Goal: Information Seeking & Learning: Compare options

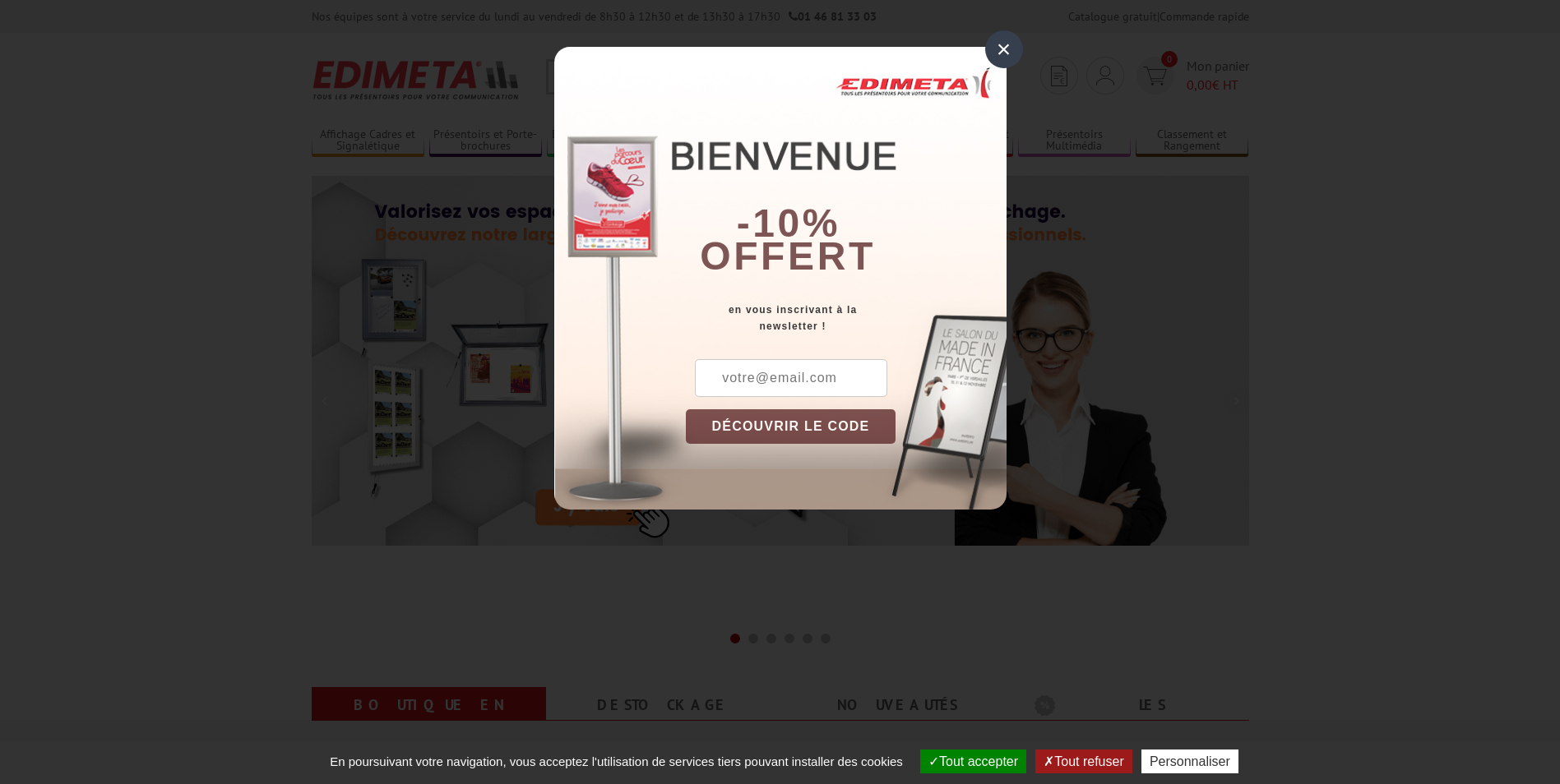
click at [1000, 52] on div "×" at bounding box center [1004, 49] width 38 height 38
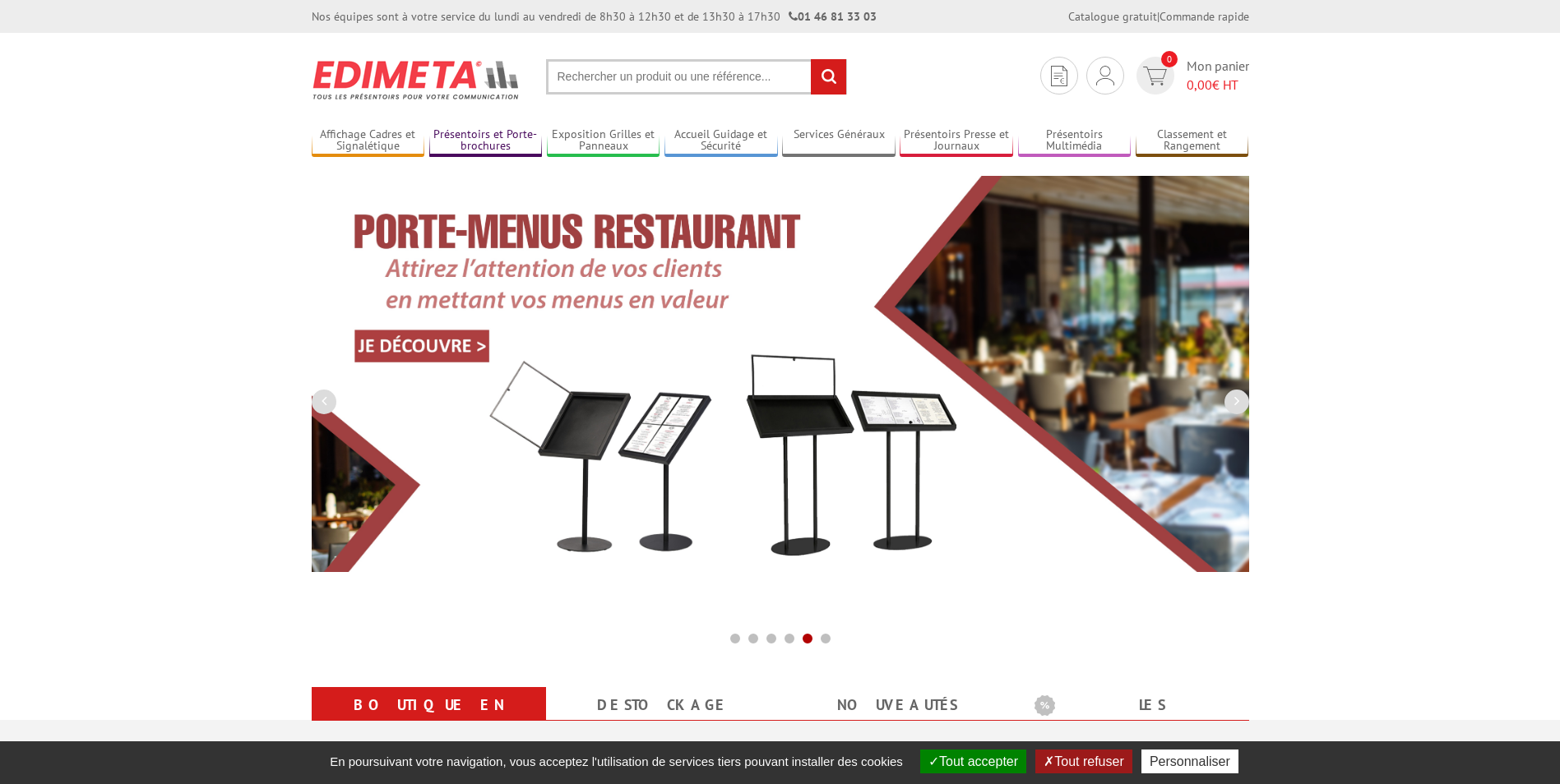
click at [524, 142] on link "Présentoirs et Porte-brochures" at bounding box center [486, 141] width 113 height 27
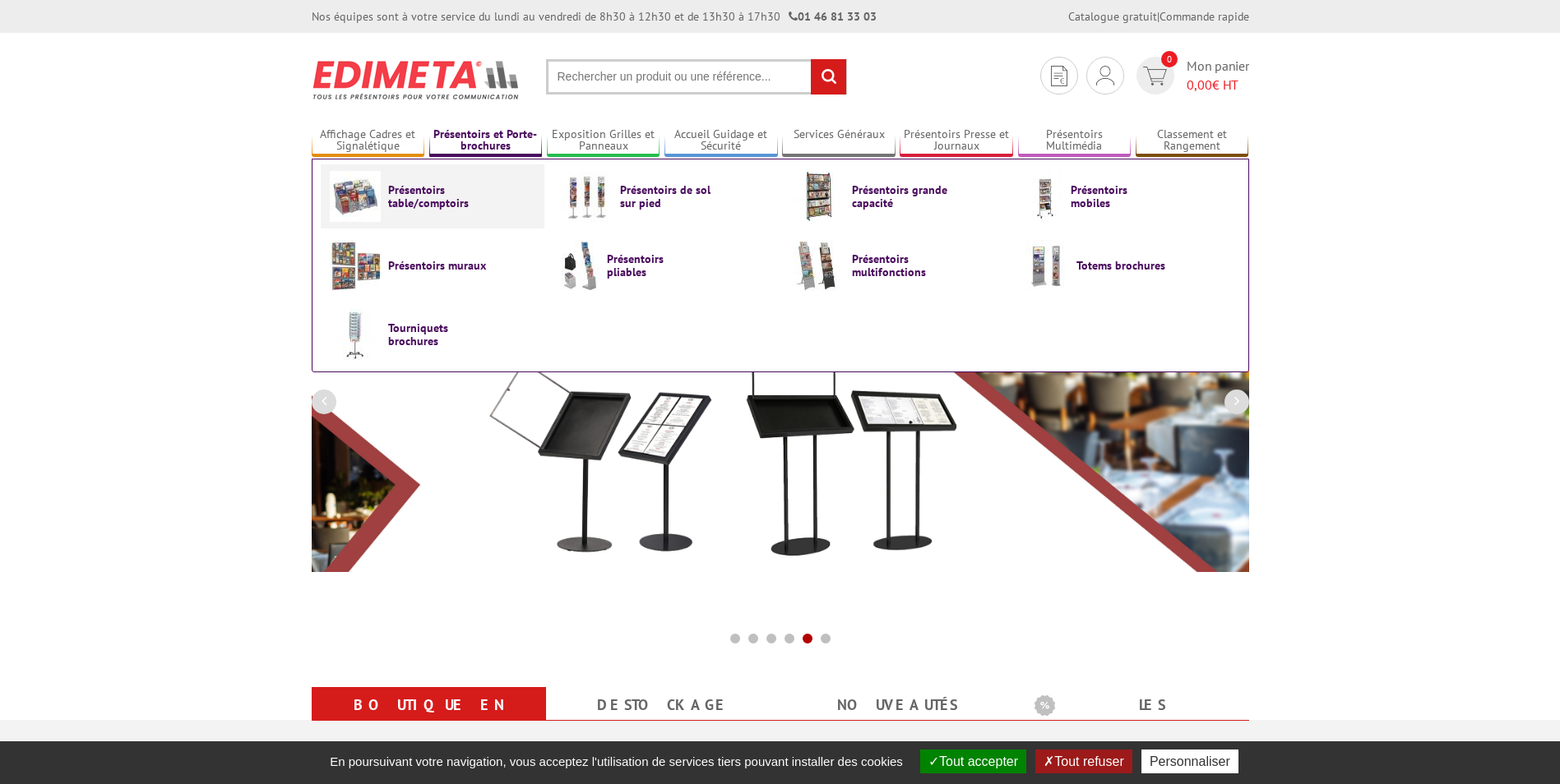
click at [419, 202] on span "Présentoirs table/comptoirs" at bounding box center [437, 196] width 99 height 26
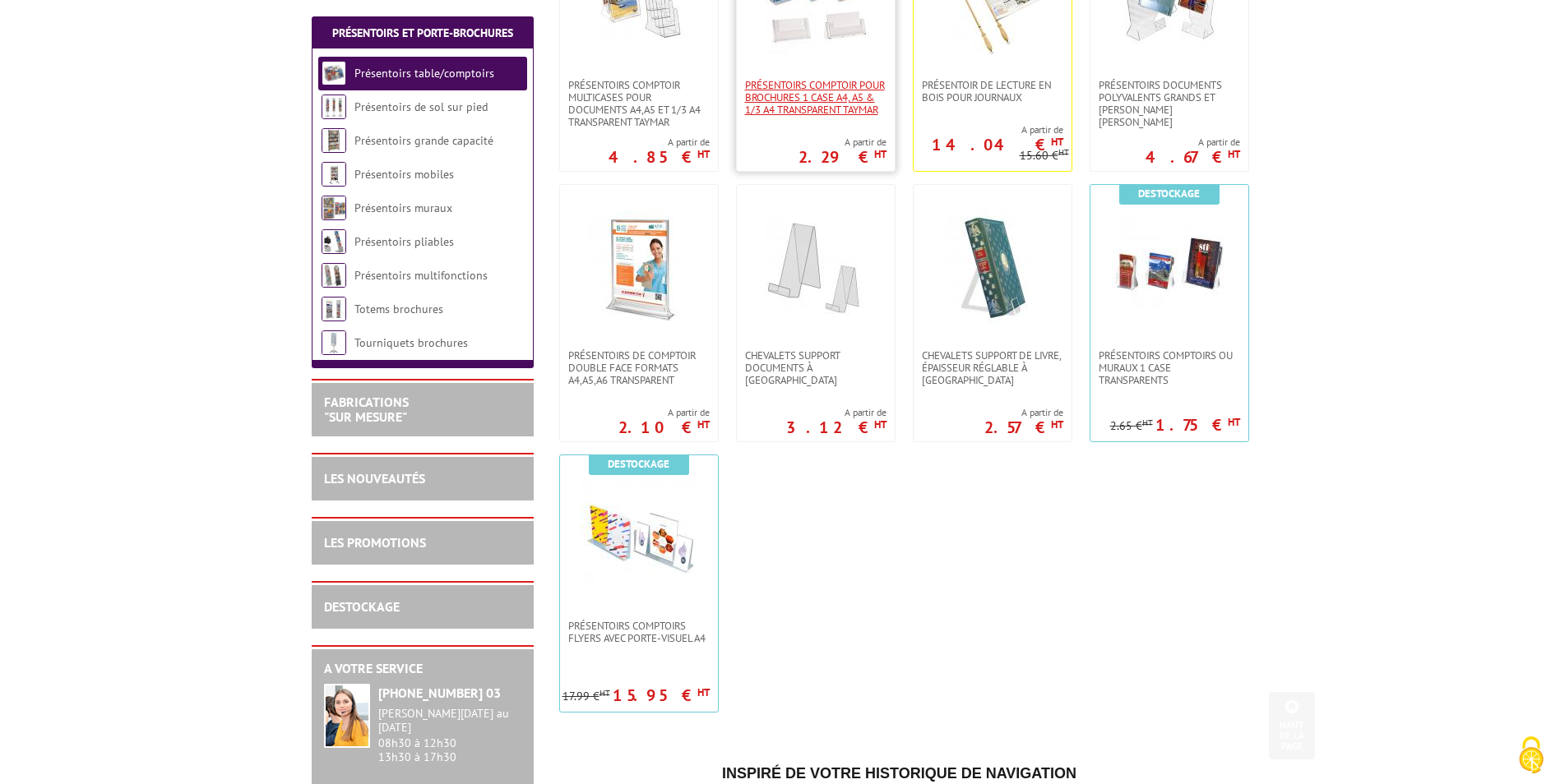
scroll to position [493, 0]
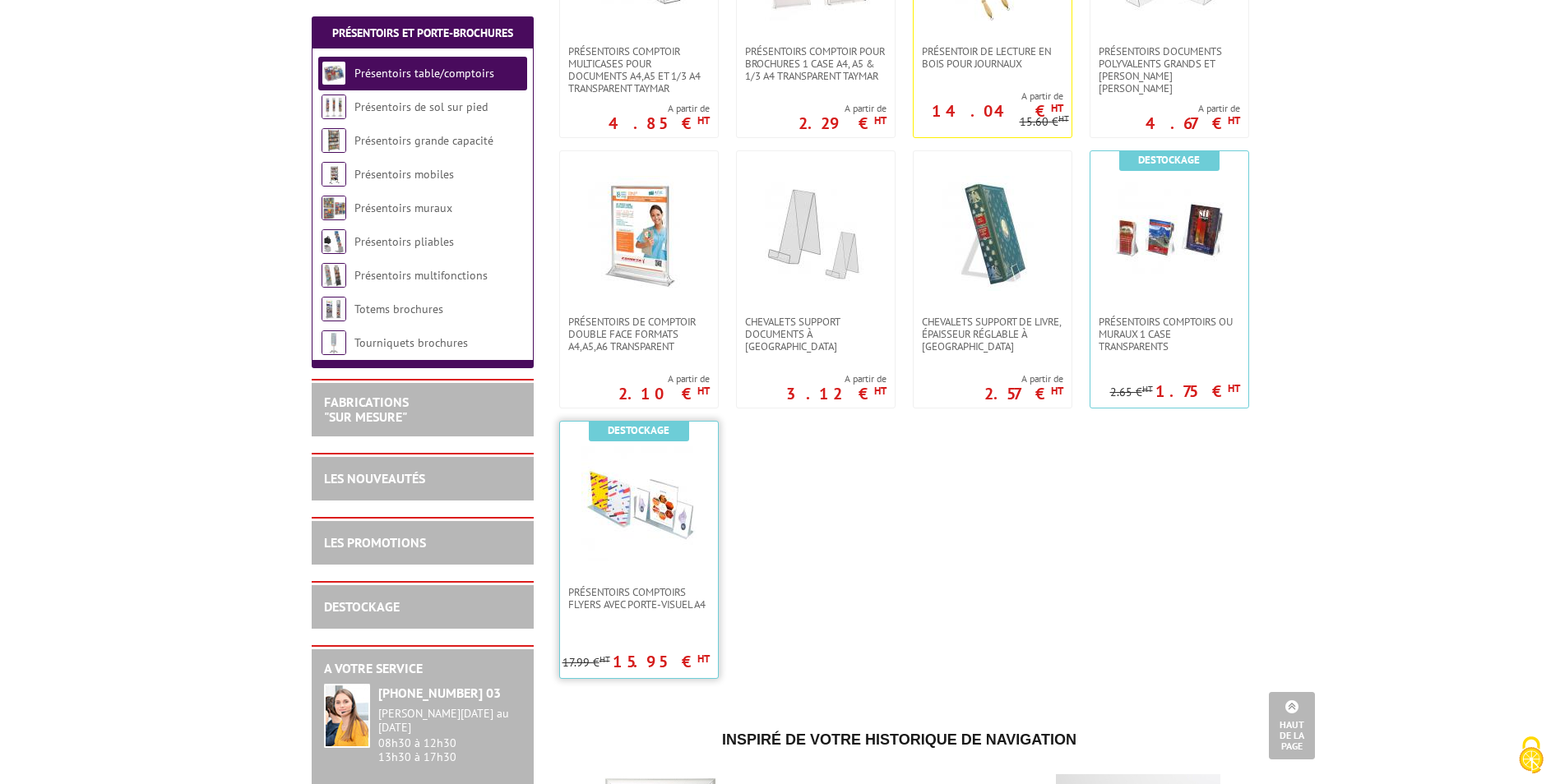
click at [692, 510] on img at bounding box center [639, 503] width 115 height 115
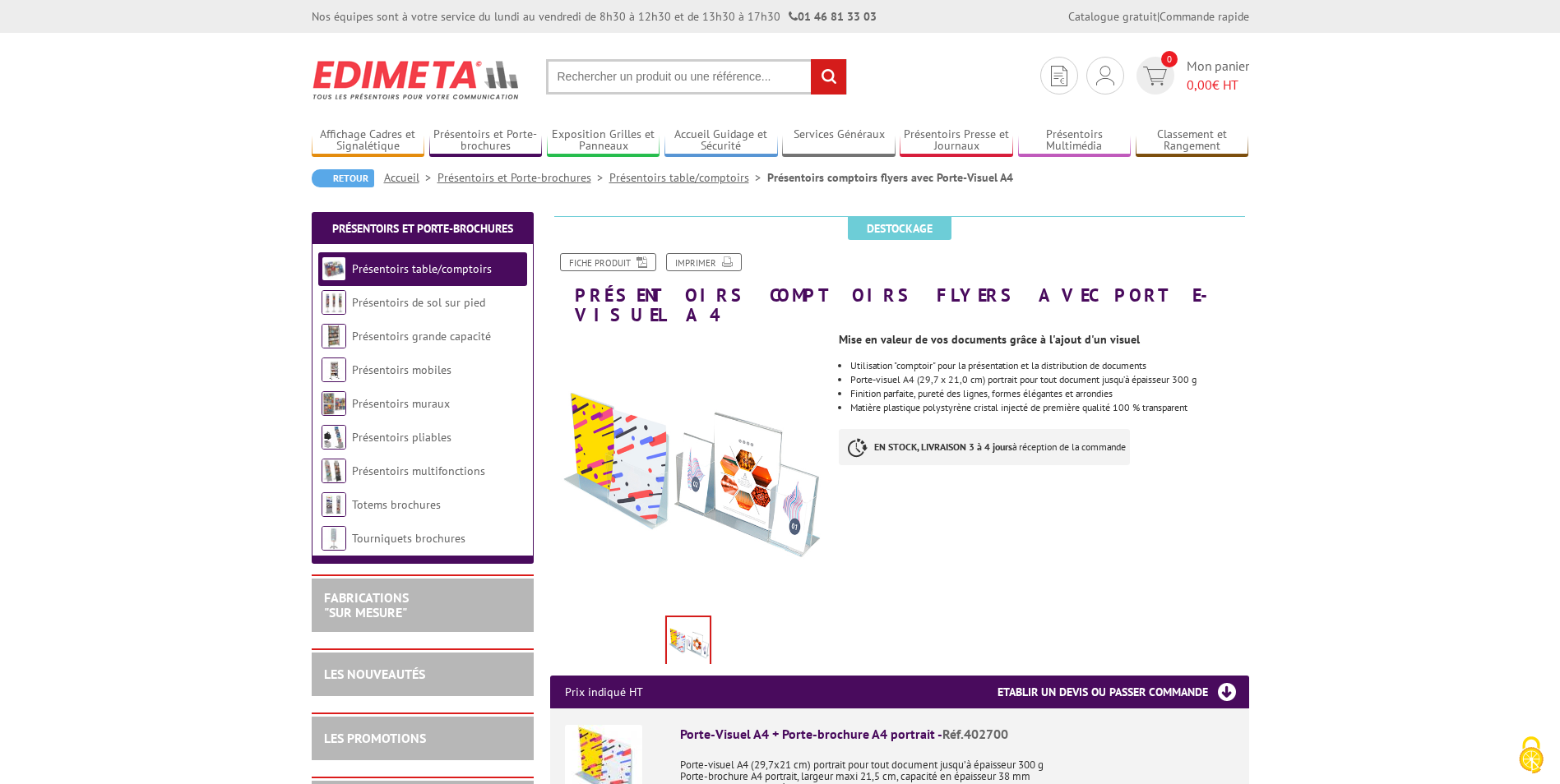
click at [567, 75] on input "text" at bounding box center [696, 76] width 300 height 35
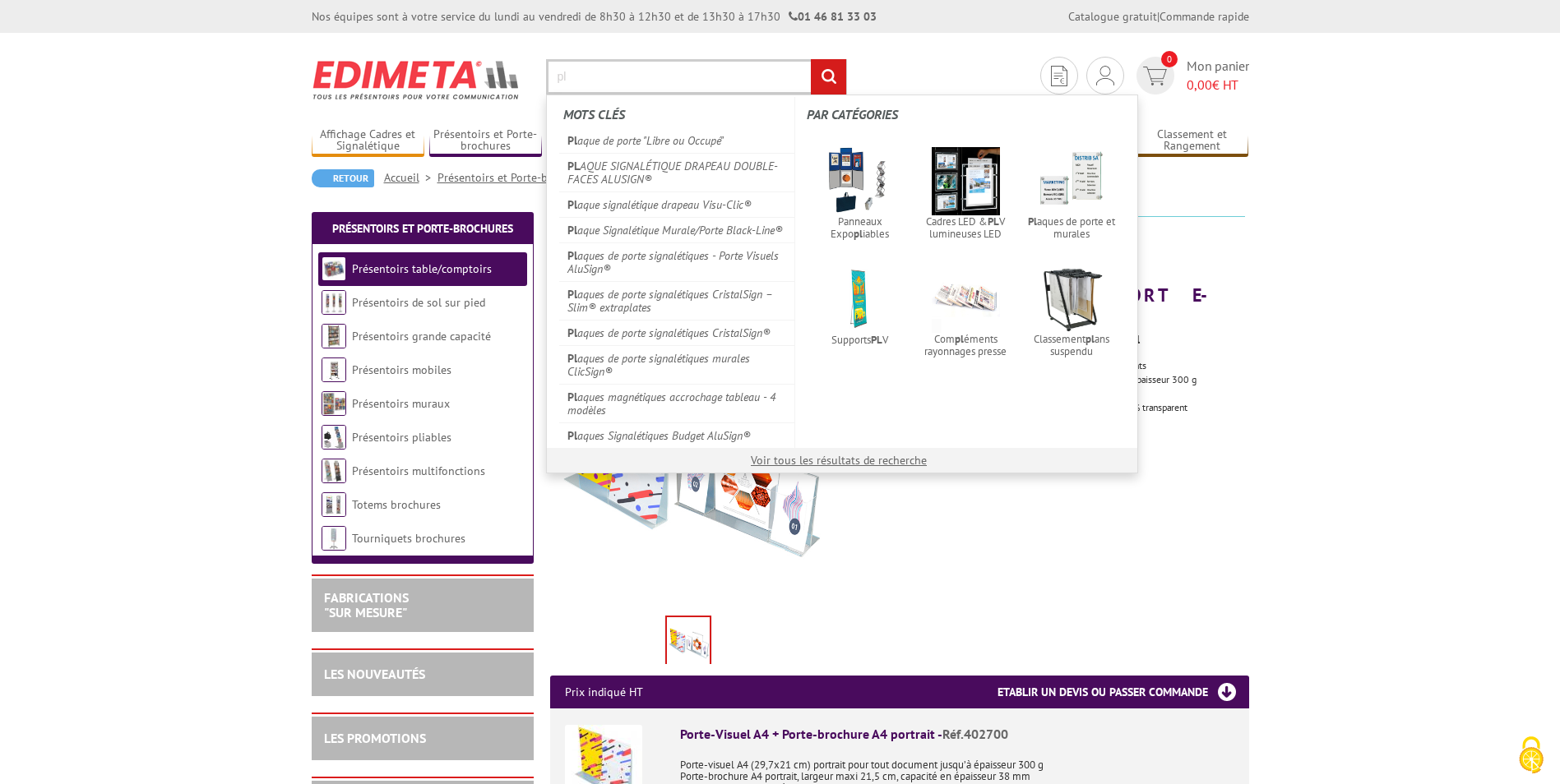
type input "p"
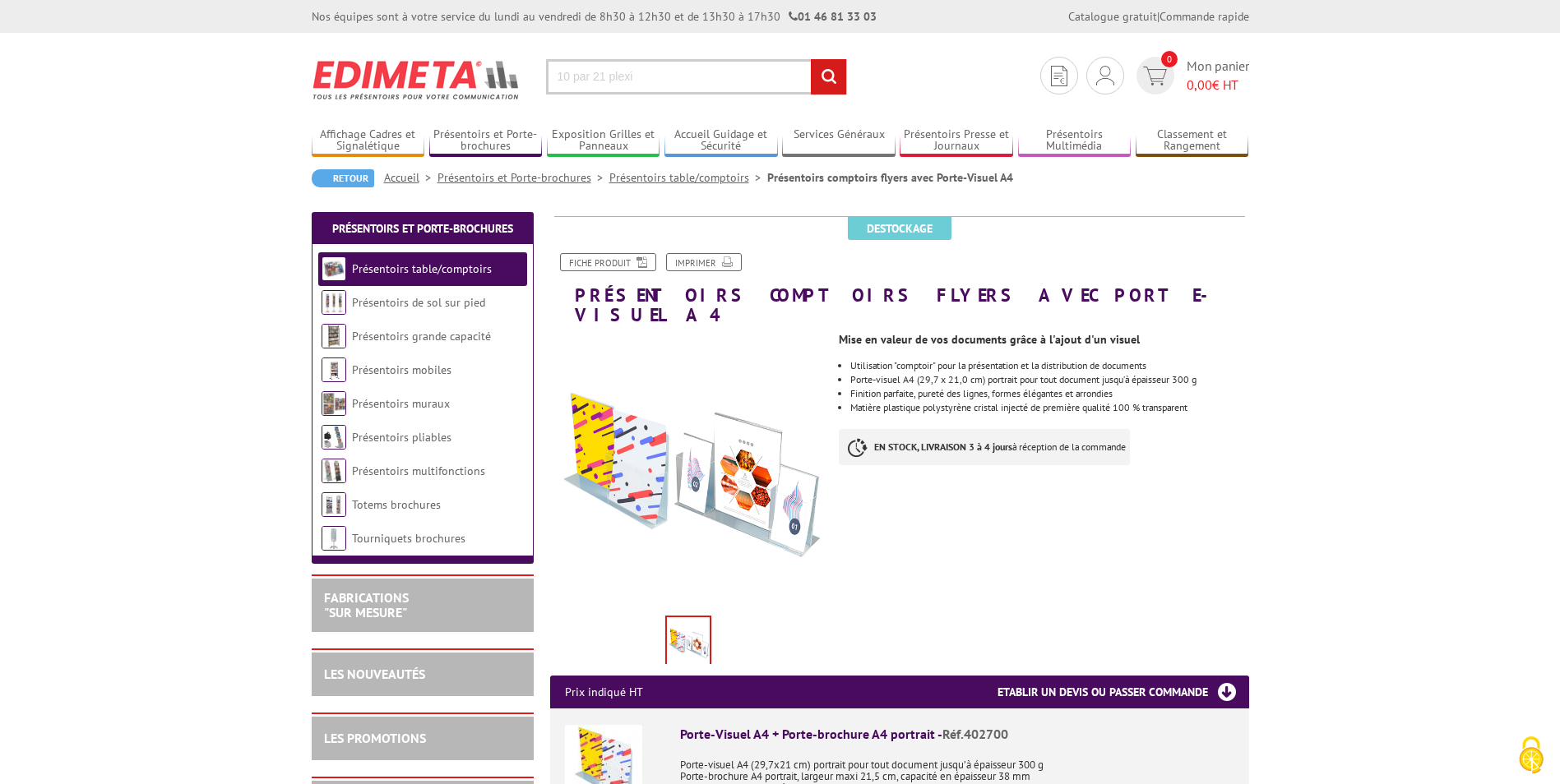
type input "10 par 21 plexi"
click at [811, 59] on input "rechercher" at bounding box center [828, 76] width 35 height 35
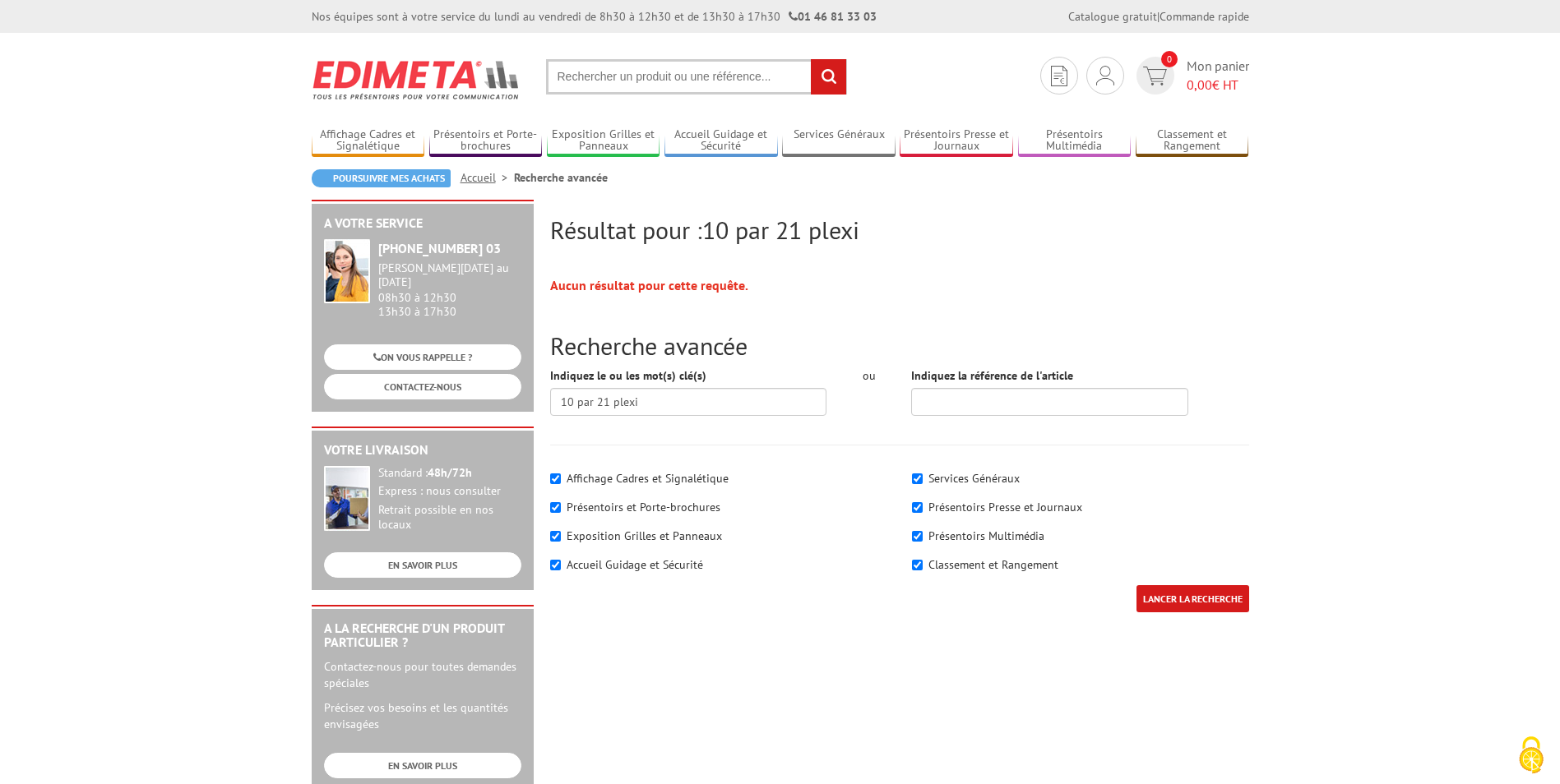
drag, startPoint x: 625, startPoint y: 508, endPoint x: 755, endPoint y: 440, distance: 146.7
click at [625, 508] on label "Présentoirs et Porte-brochures" at bounding box center [643, 507] width 154 height 14
click at [560, 508] on input"] "Présentoirs et Porte-brochures" at bounding box center [555, 507] width 11 height 11
checkbox input"] "false"
click at [629, 491] on div "Affichage Cadres et Signalétique Présentoirs et Porte-brochures" at bounding box center [719, 523] width 362 height 123
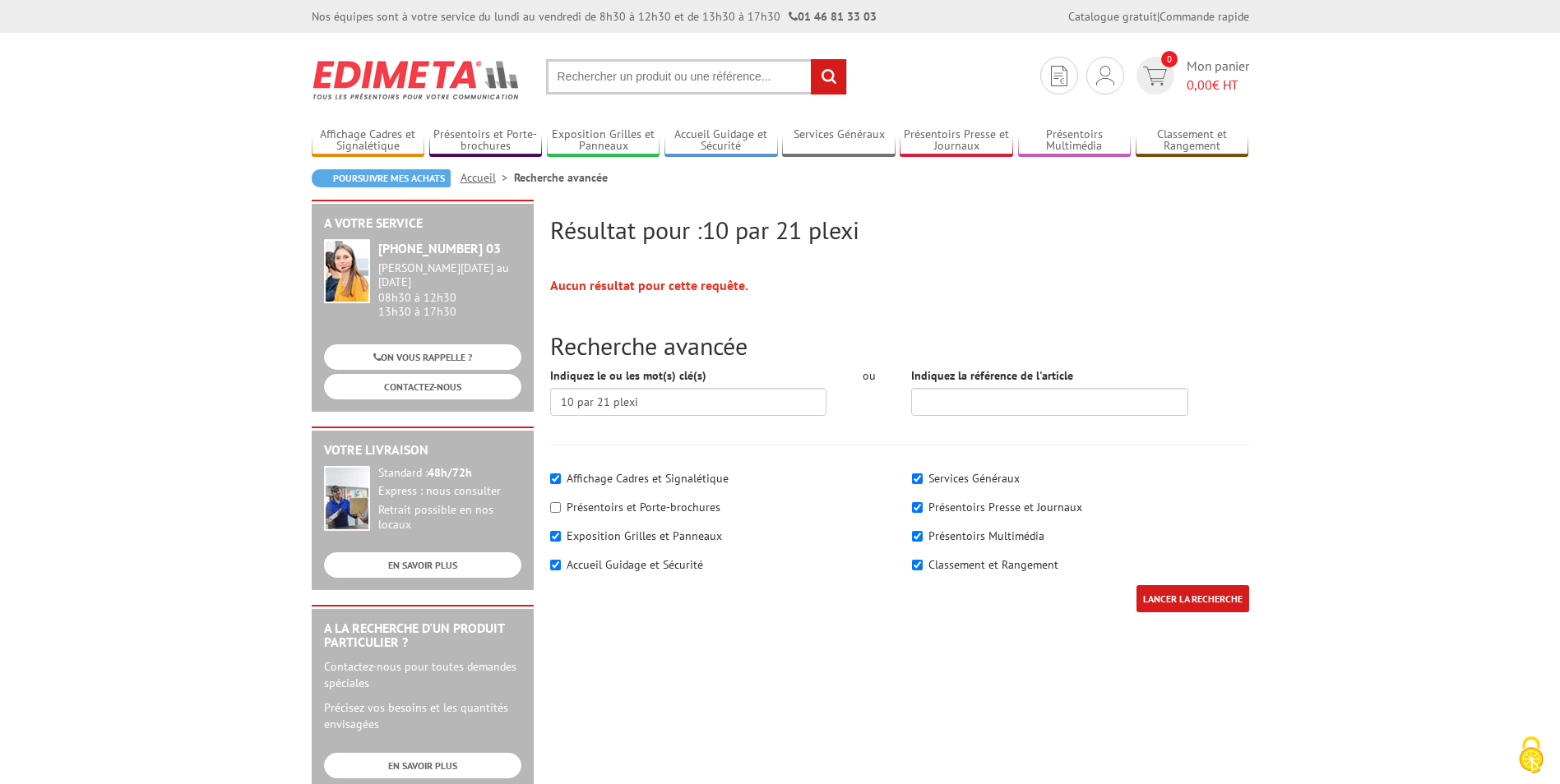
drag, startPoint x: 566, startPoint y: 506, endPoint x: 548, endPoint y: 433, distance: 75.2
click at [565, 506] on div "Présentoirs et Porte-brochures" at bounding box center [718, 507] width 337 height 16
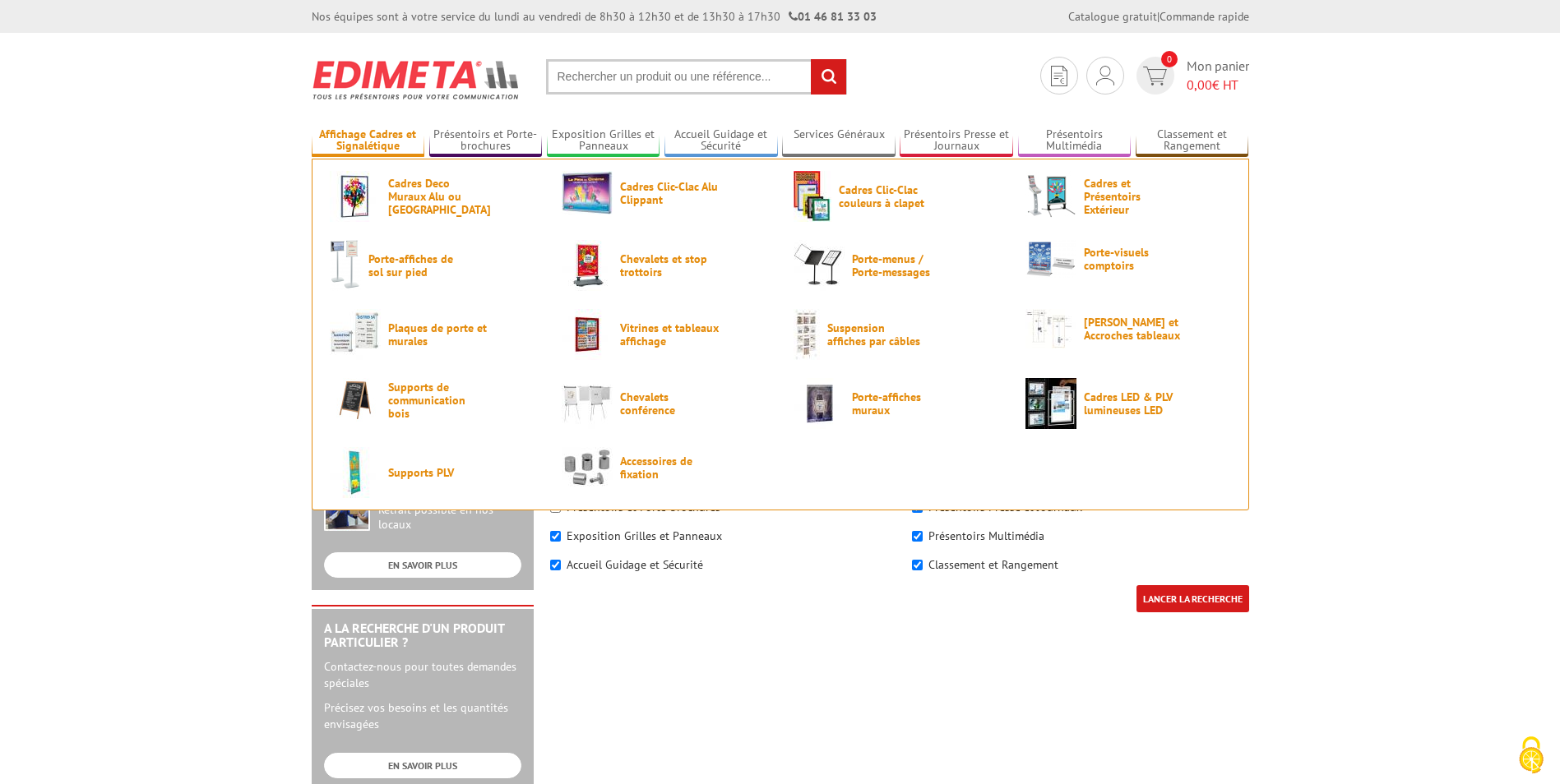
click at [376, 138] on link "Affichage Cadres et Signalétique" at bounding box center [368, 141] width 113 height 27
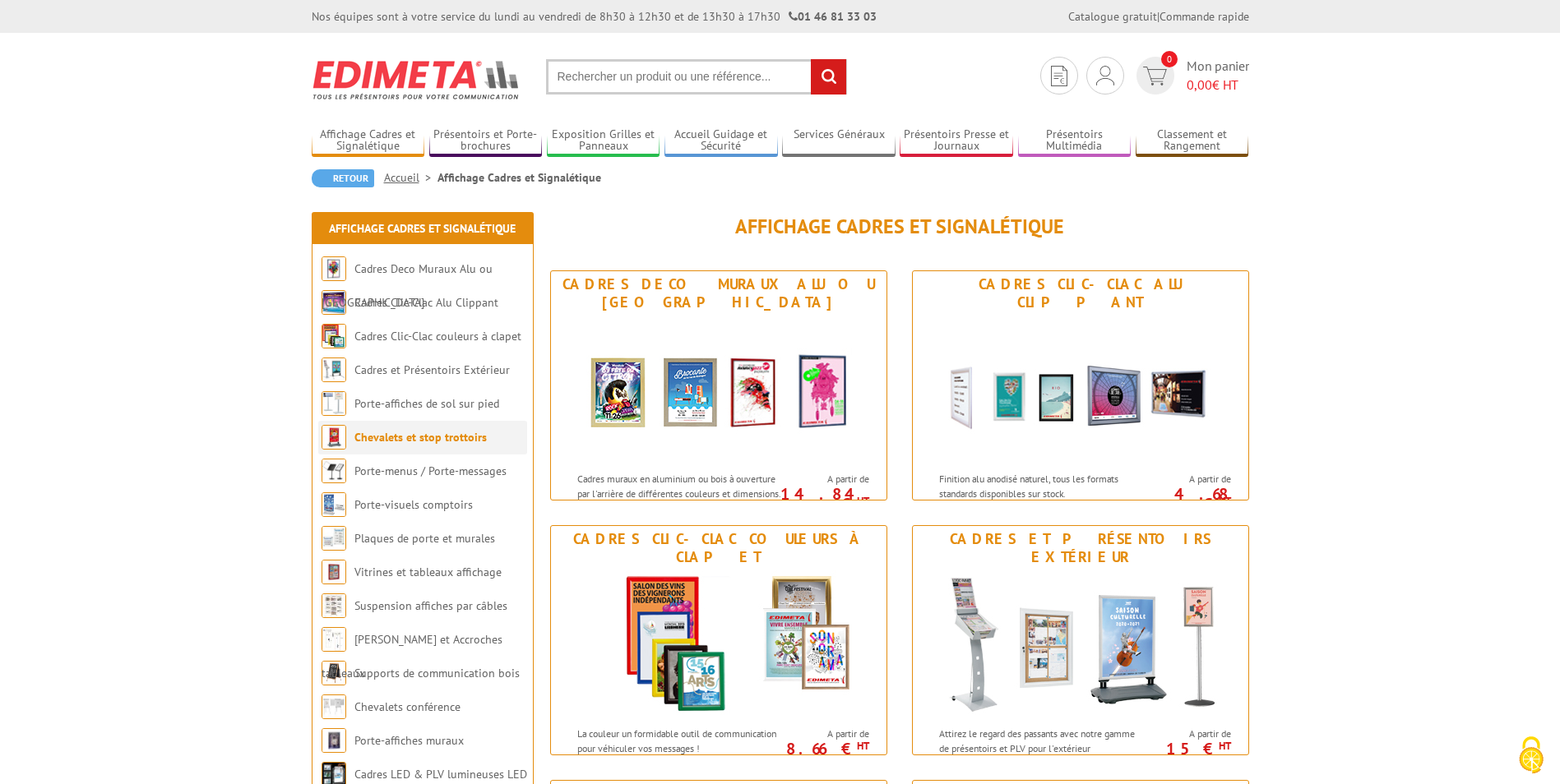
click at [466, 441] on link "Chevalets et stop trottoirs" at bounding box center [420, 437] width 132 height 14
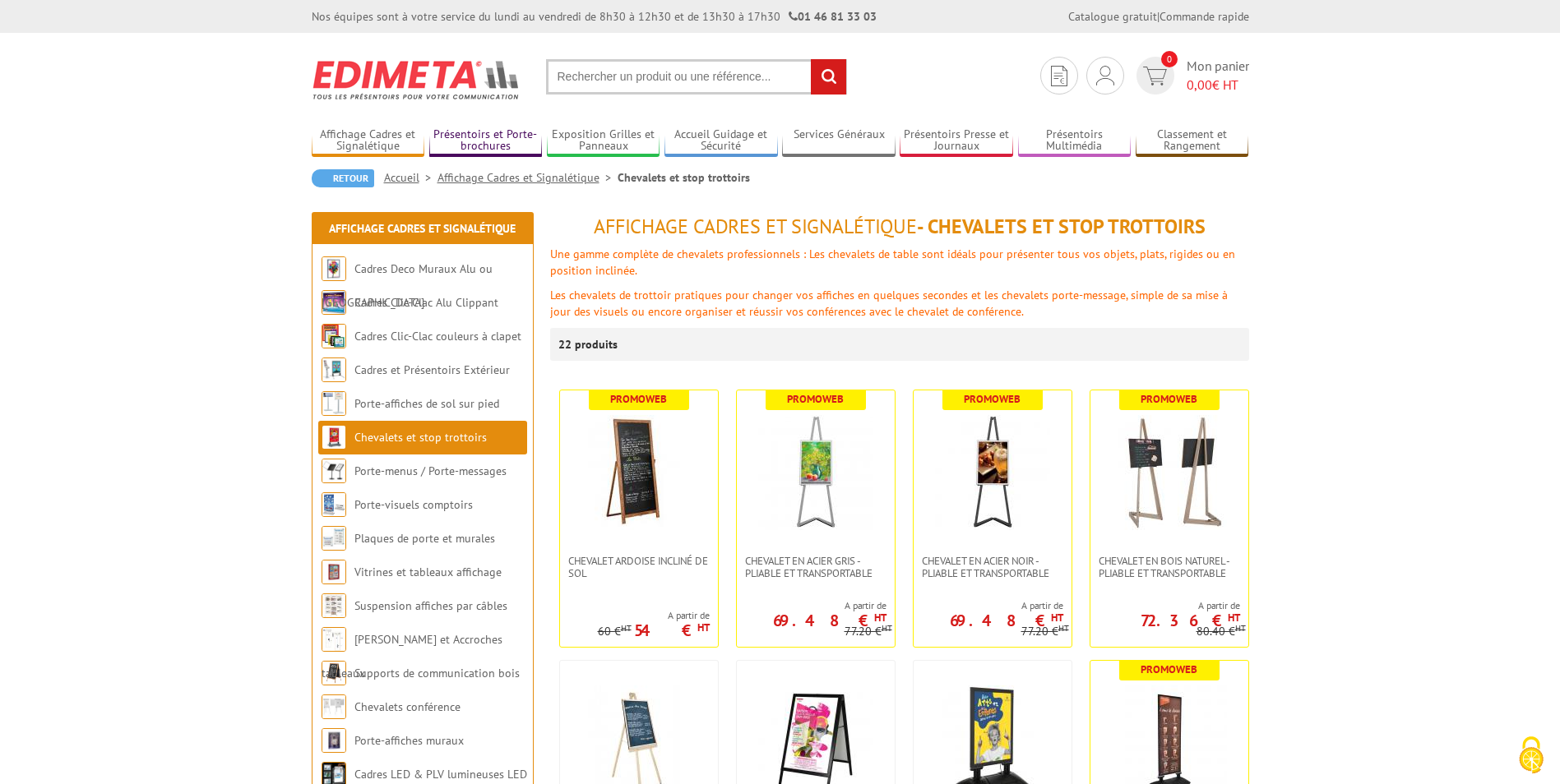
click at [505, 143] on link "Présentoirs et Porte-brochures" at bounding box center [486, 141] width 113 height 27
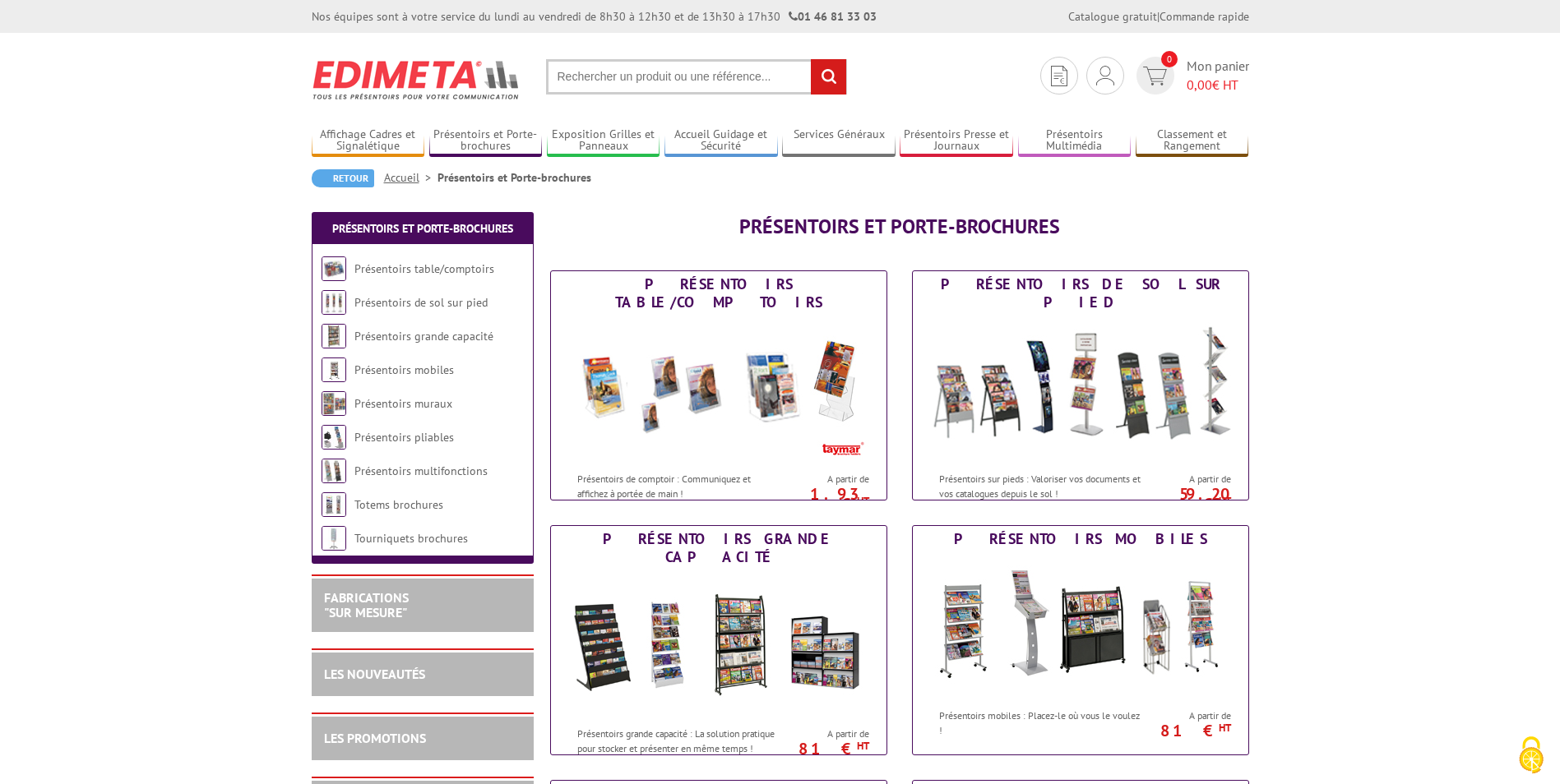
click at [765, 398] on img at bounding box center [719, 389] width 304 height 147
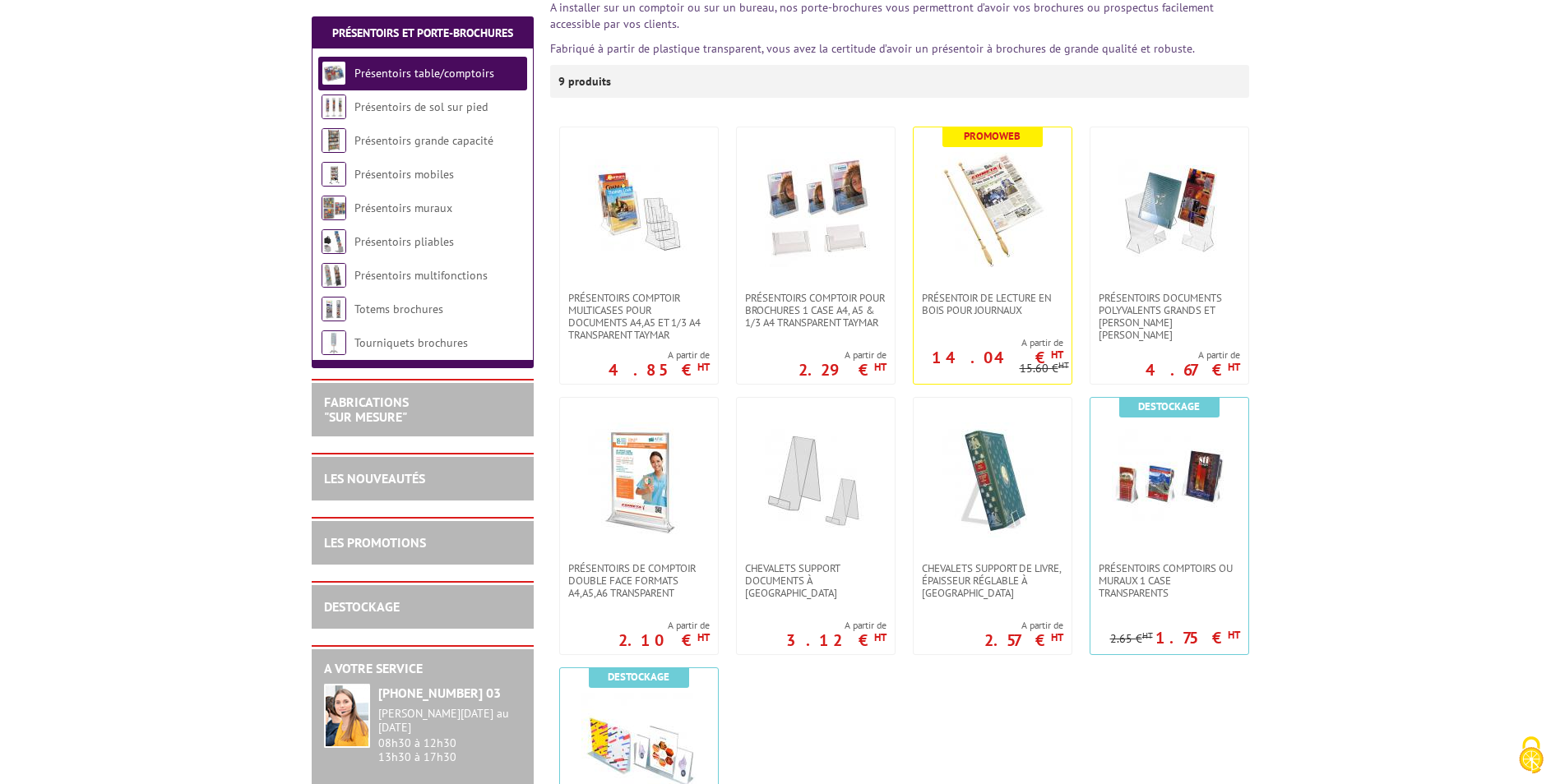
scroll to position [493, 0]
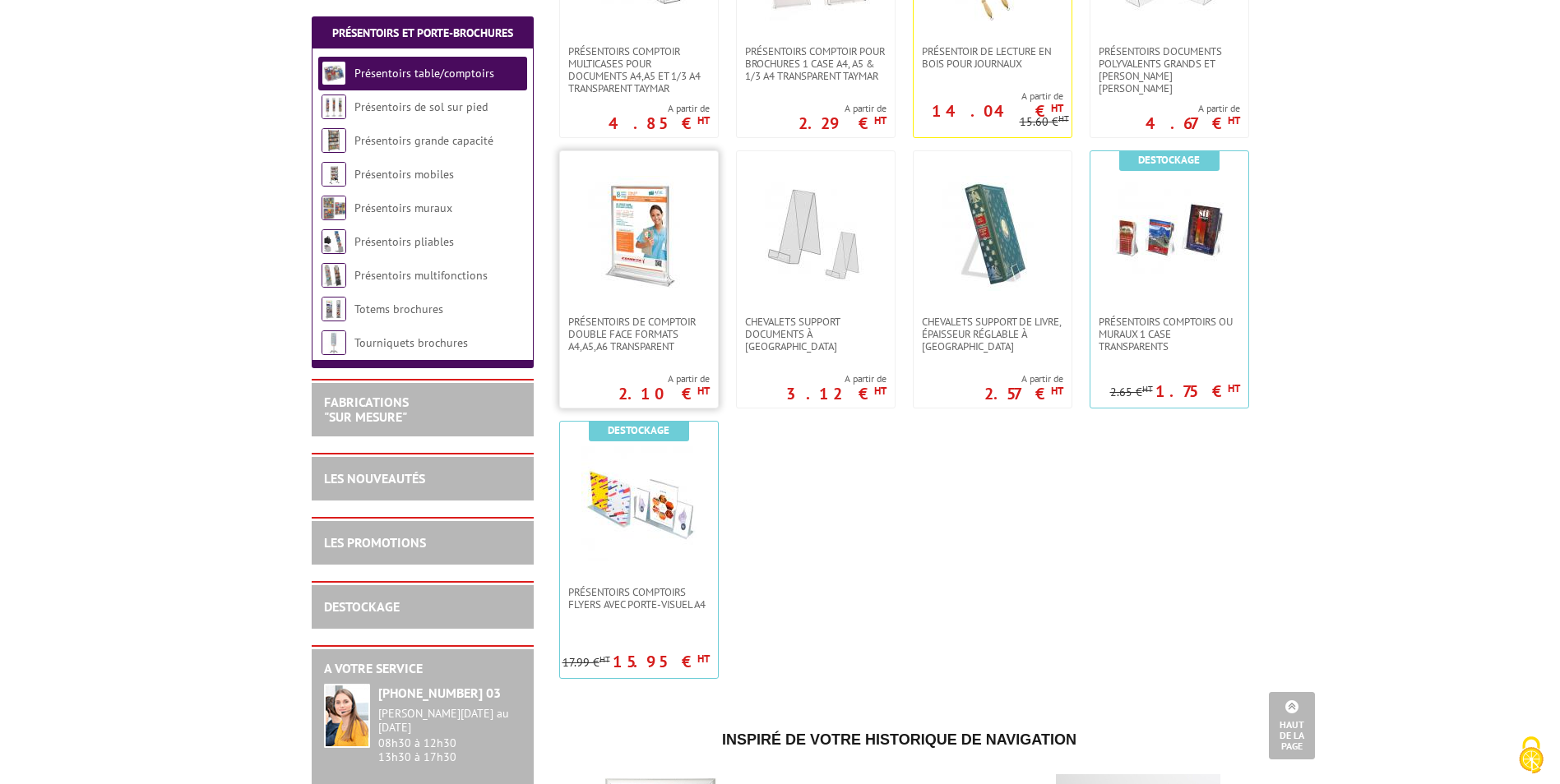
click at [644, 220] on img at bounding box center [639, 234] width 115 height 115
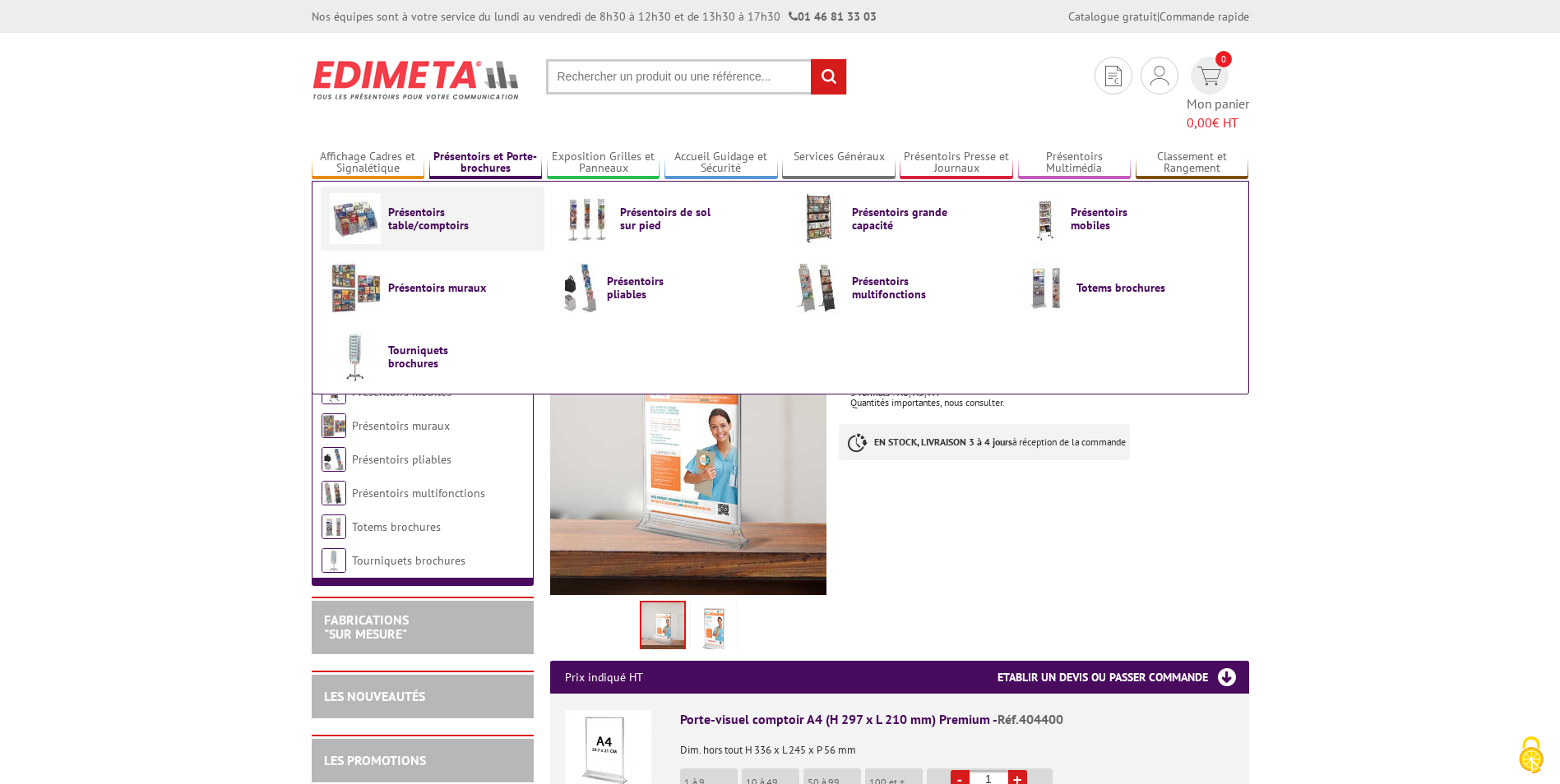
click at [426, 205] on span "Présentoirs table/comptoirs" at bounding box center [437, 218] width 99 height 26
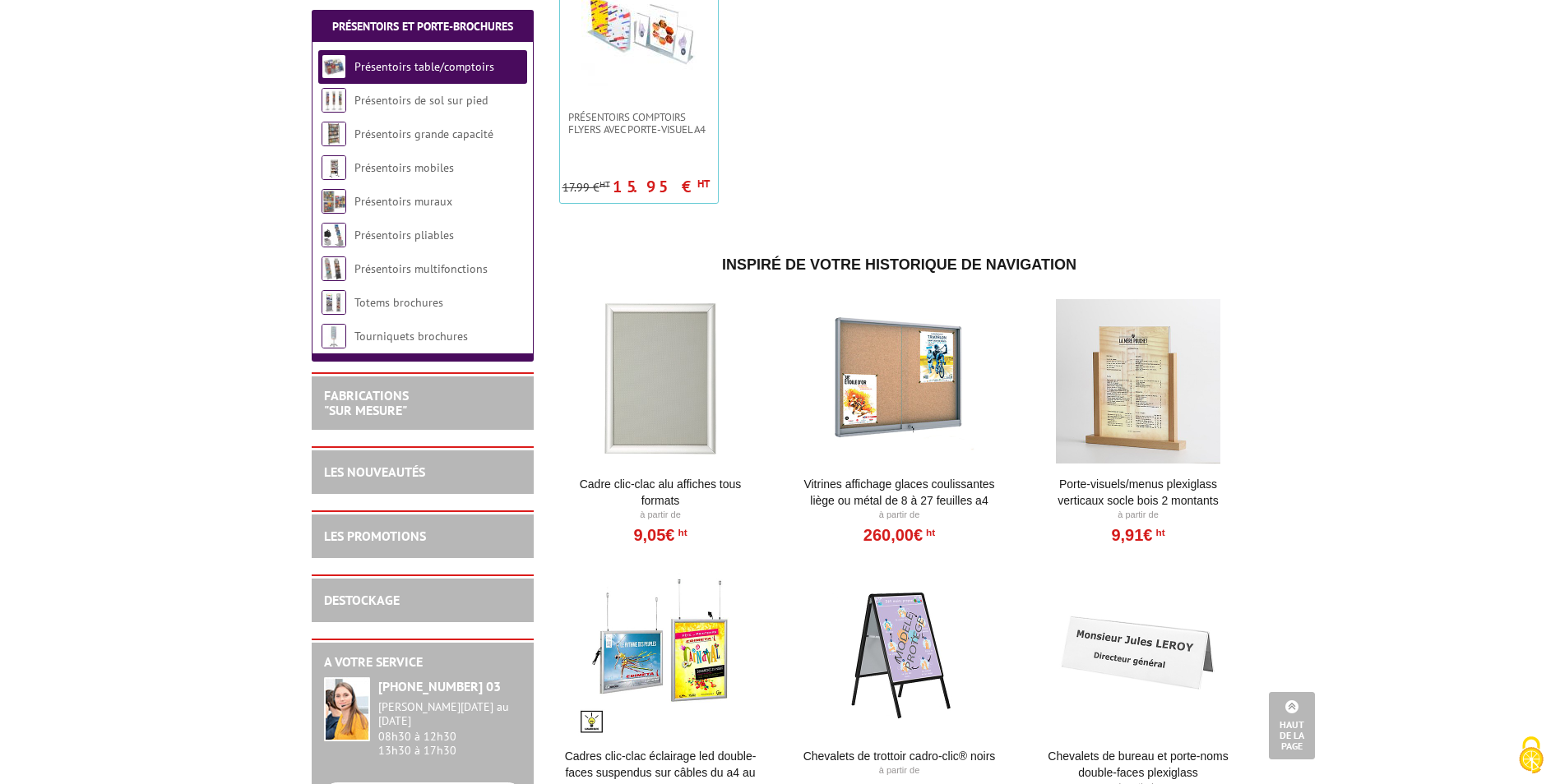
scroll to position [1068, 0]
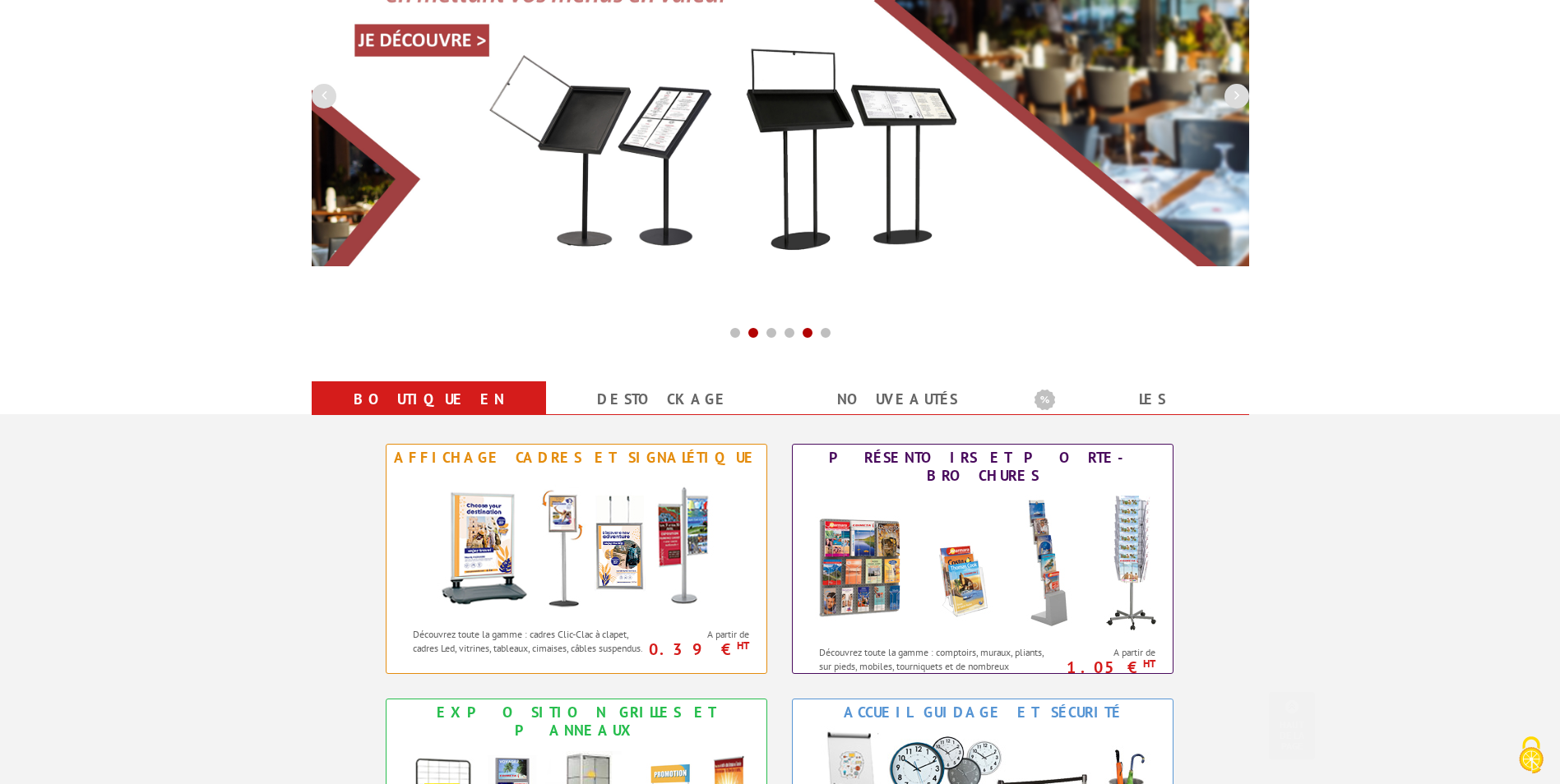
scroll to position [329, 0]
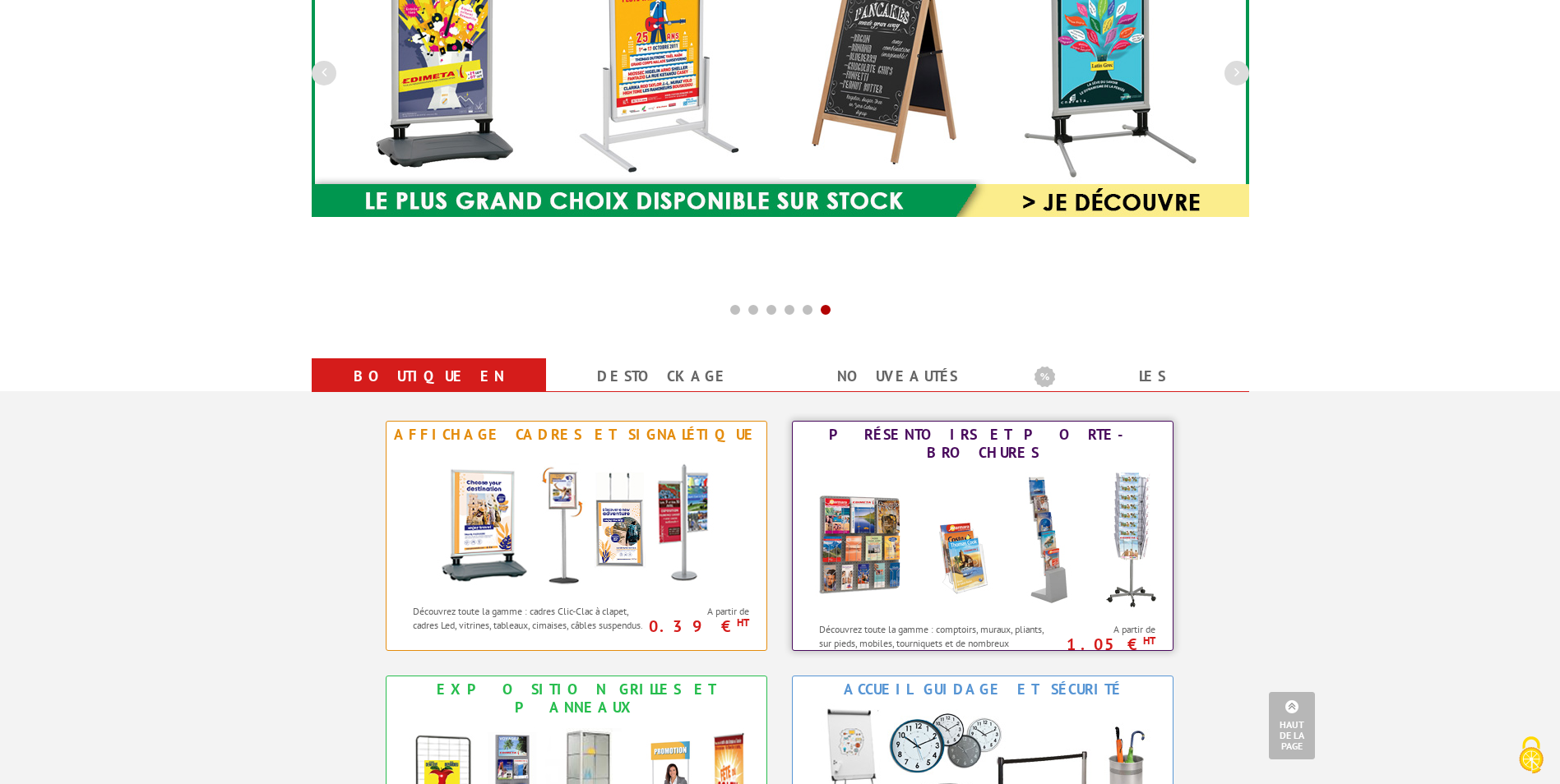
click at [925, 614] on div "Découvrez toute la gamme : comptoirs, muraux, pliants, sur pieds, mobiles, tour…" at bounding box center [925, 632] width 265 height 37
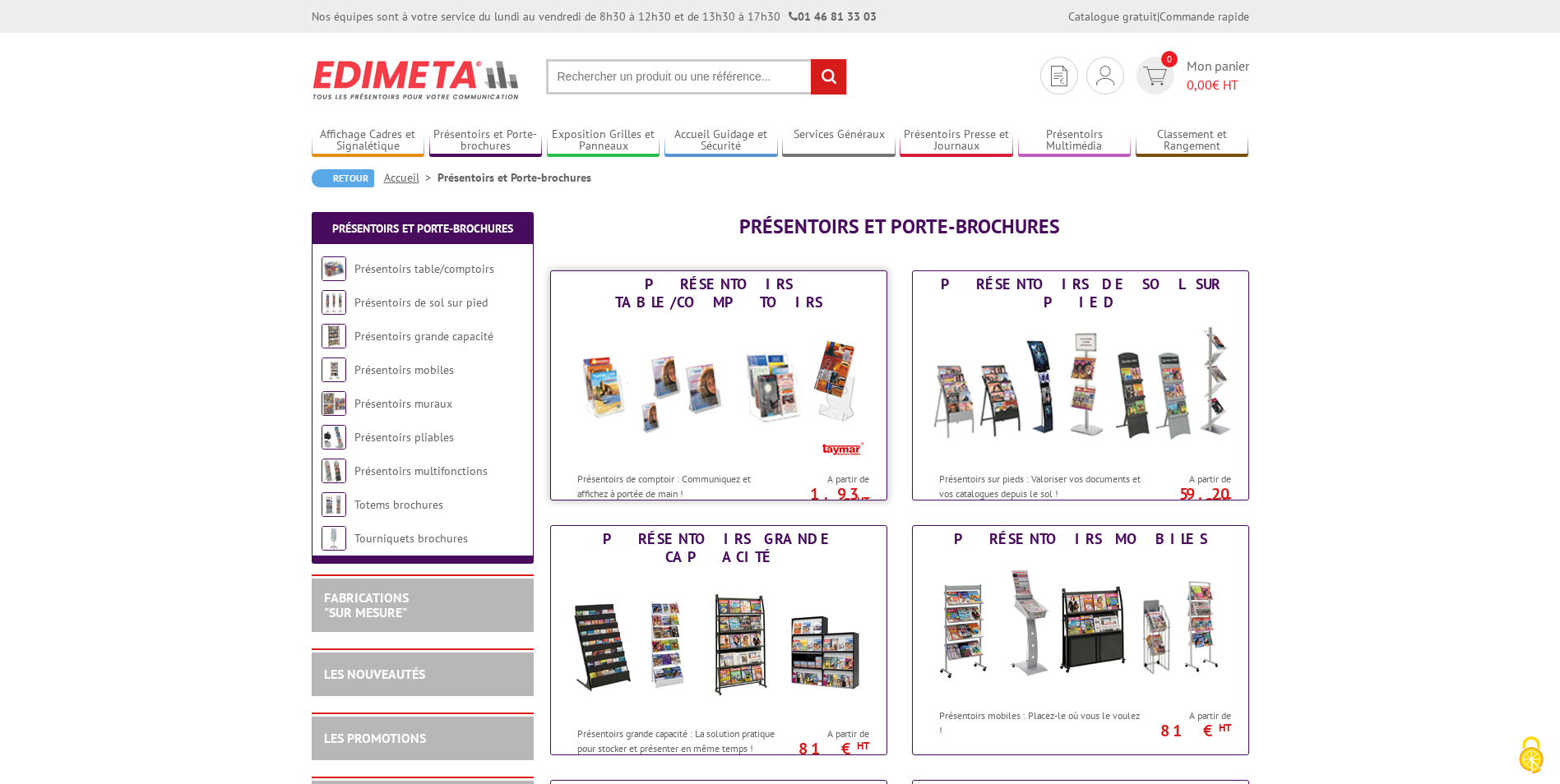
click at [740, 400] on img at bounding box center [719, 389] width 304 height 147
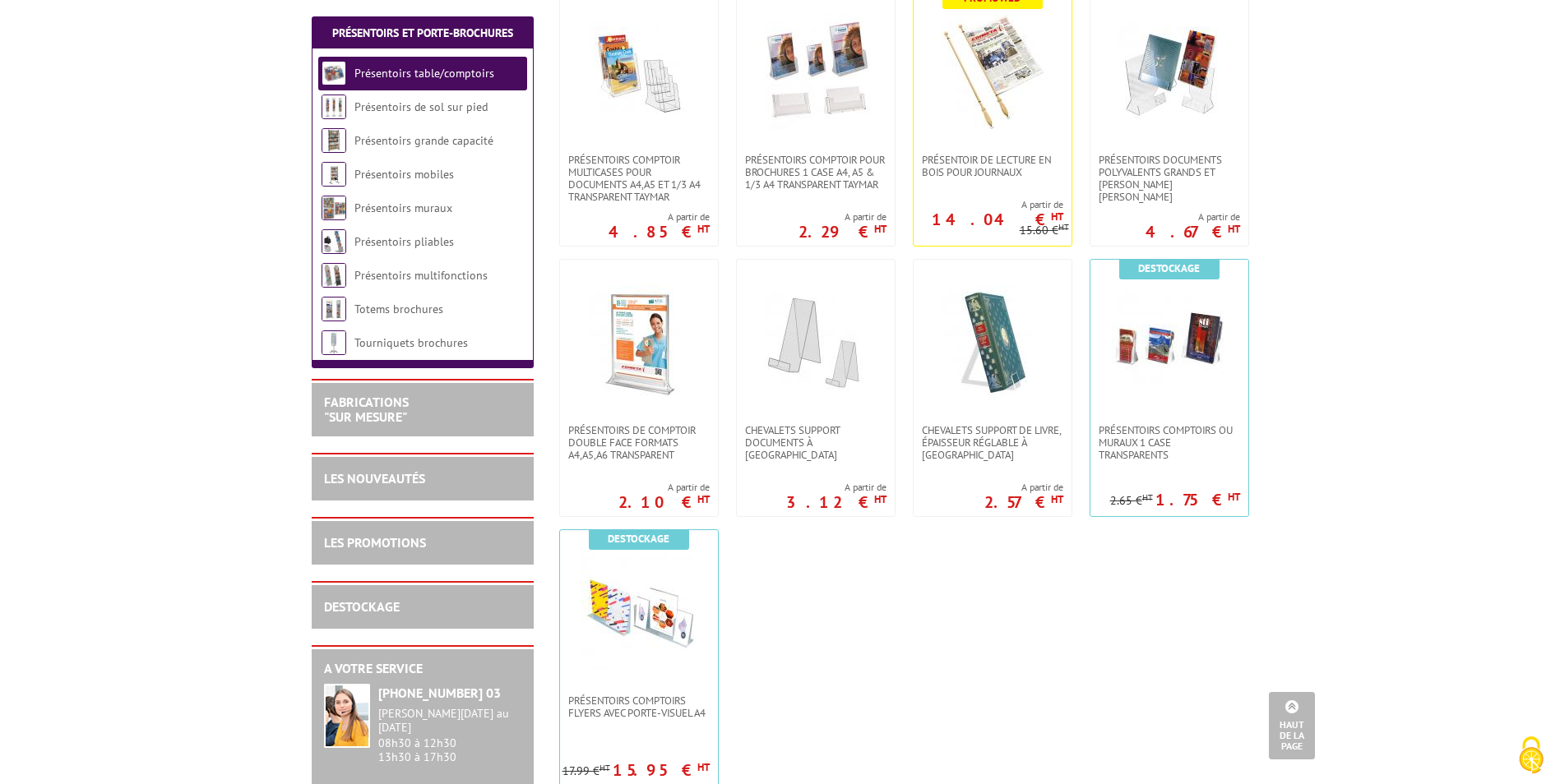
scroll to position [411, 0]
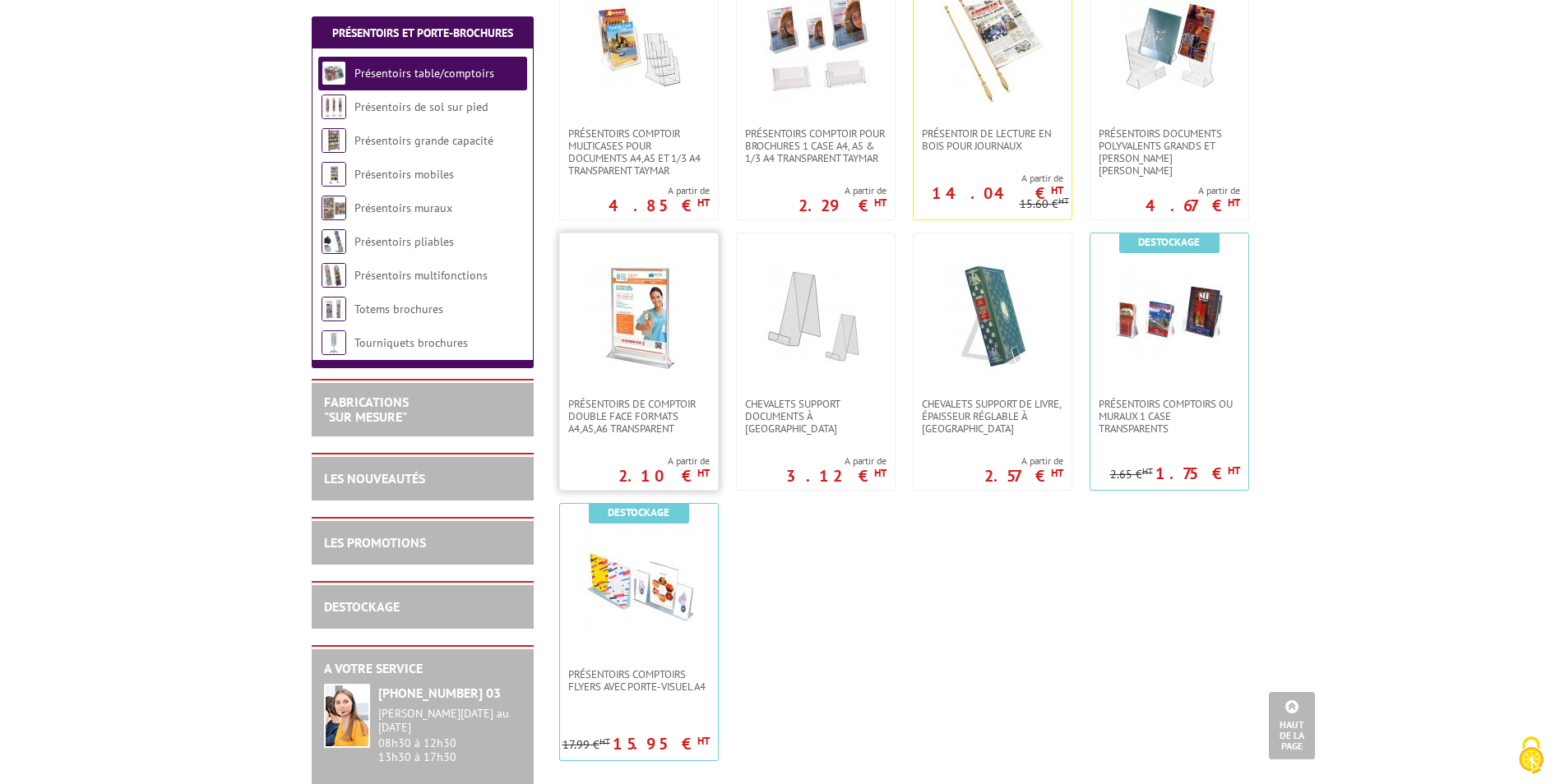
click at [696, 348] on link at bounding box center [638, 316] width 157 height 165
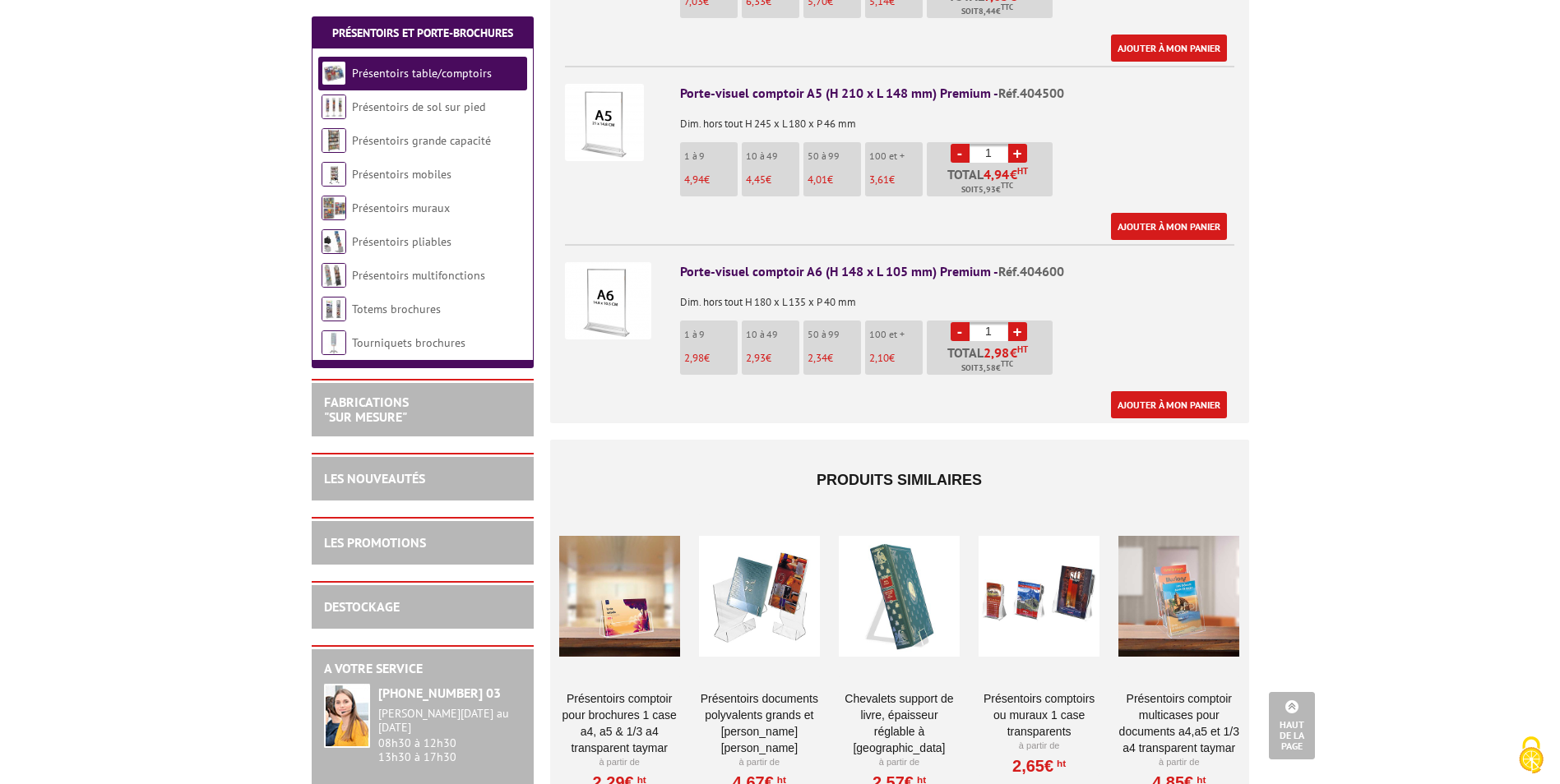
scroll to position [493, 0]
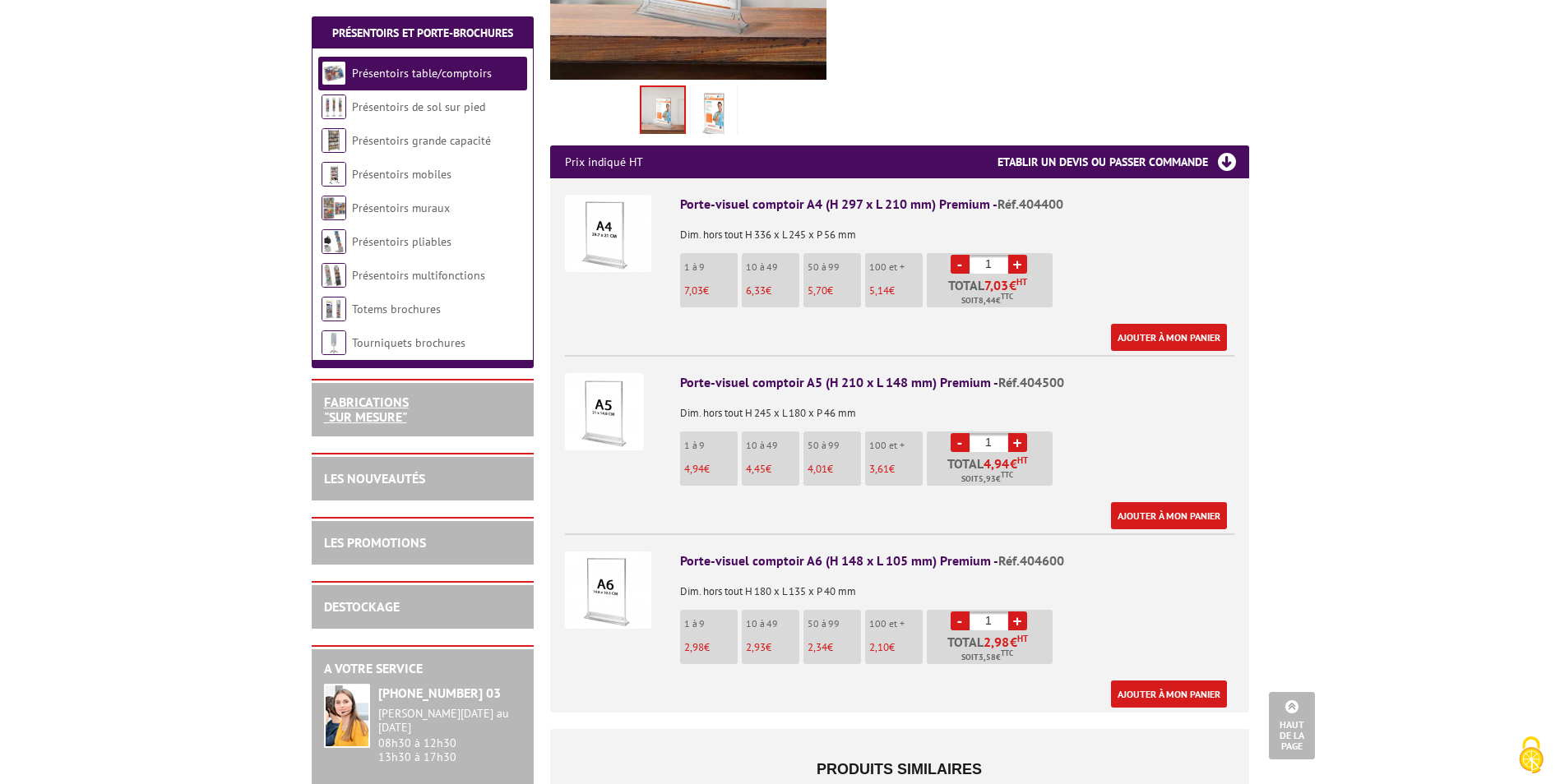
click at [366, 396] on link "FABRICATIONS "Sur Mesure"" at bounding box center [366, 409] width 85 height 31
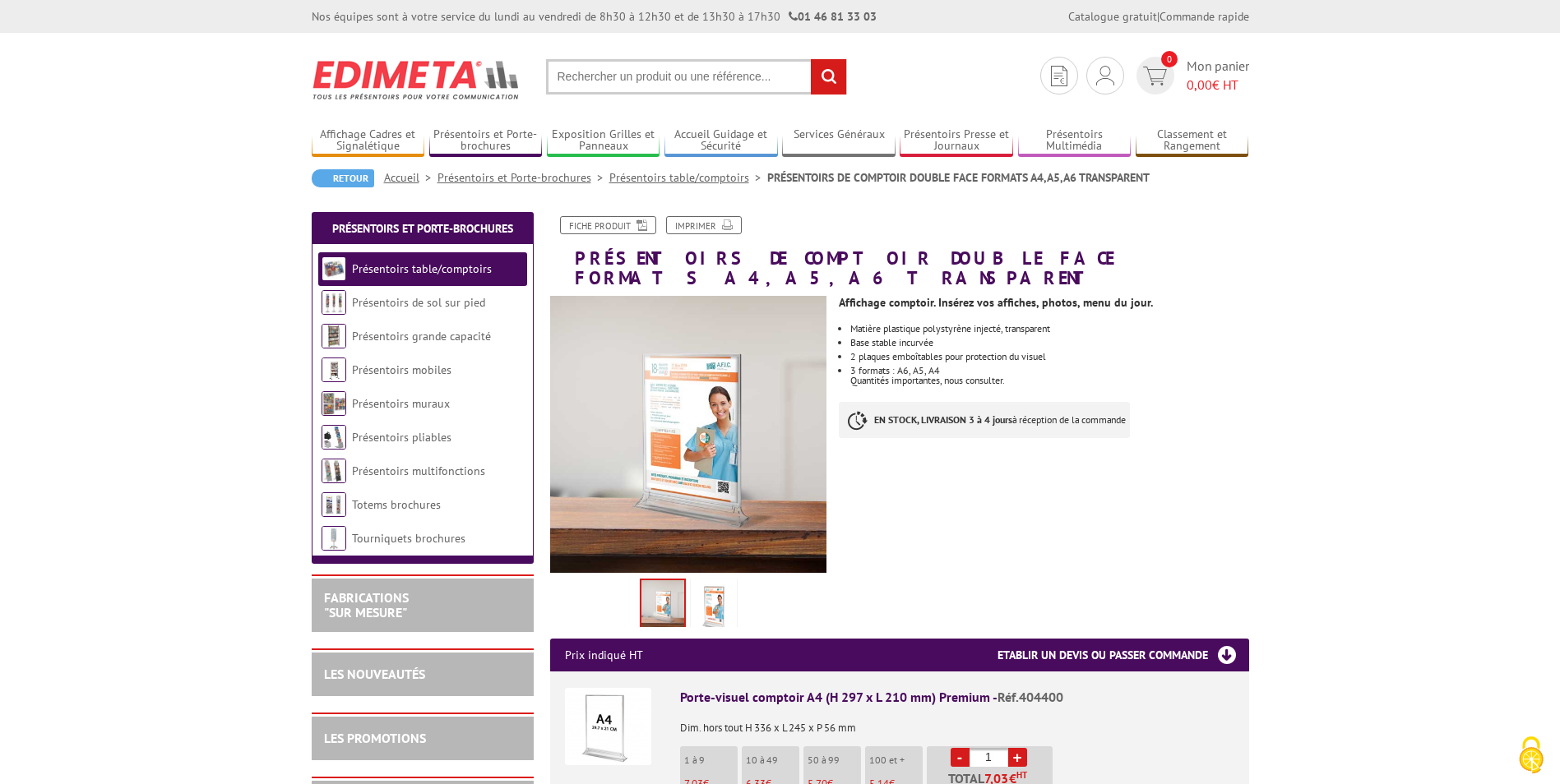
click at [599, 67] on input "text" at bounding box center [696, 76] width 300 height 35
type input "présentoir 10 par 21cm"
click at [811, 59] on input "rechercher" at bounding box center [828, 76] width 35 height 35
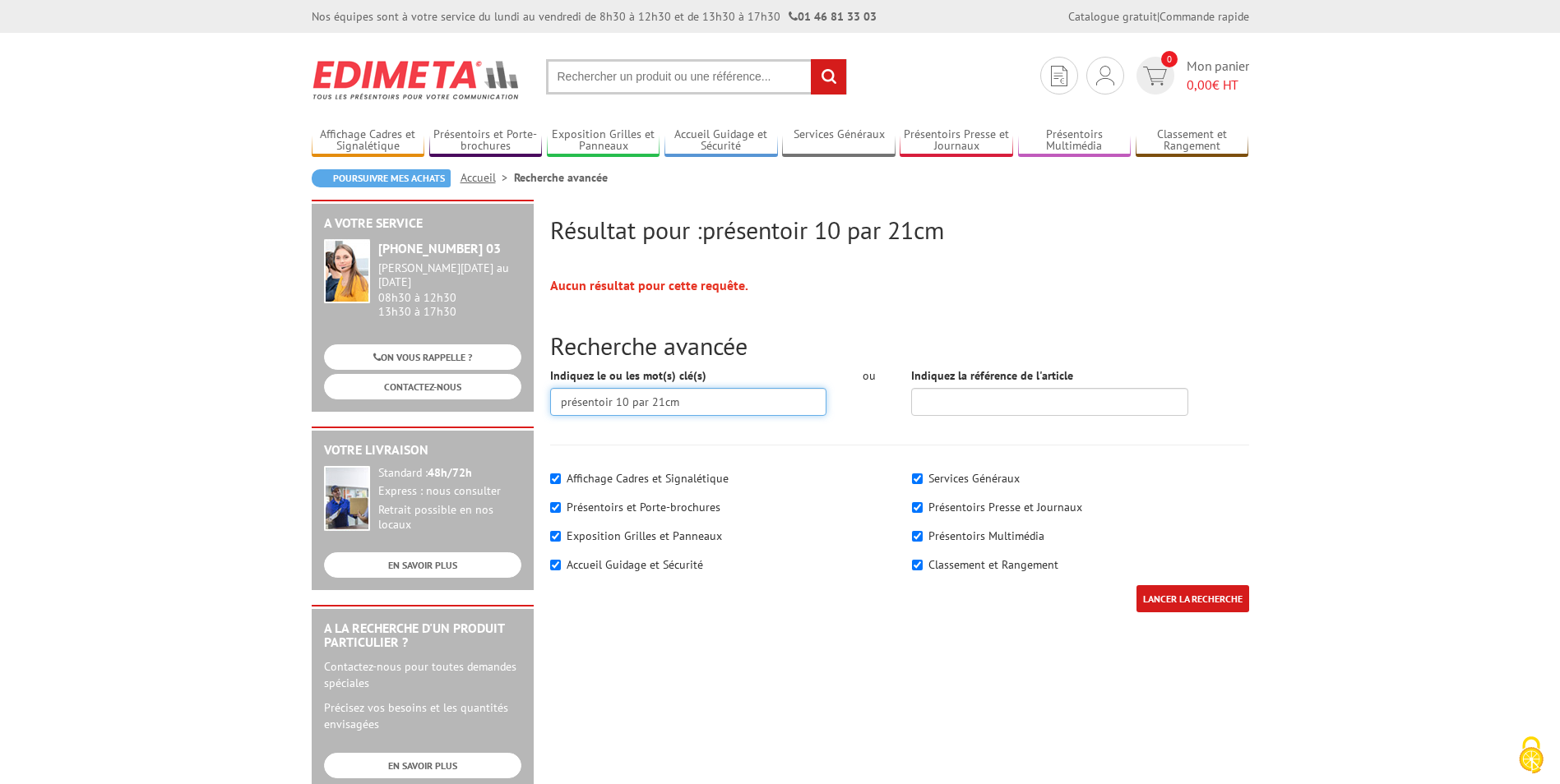
drag, startPoint x: 614, startPoint y: 405, endPoint x: 416, endPoint y: 405, distance: 198.0
click at [416, 405] on div "Résultat pour : présentoir 10 par 21cm Aucun résultat pour cette requête. Reche…" at bounding box center [780, 637] width 954 height 876
type input "10 par 21cm"
click at [1136, 585] on input "LANCER LA RECHERCHE" at bounding box center [1192, 599] width 112 height 27
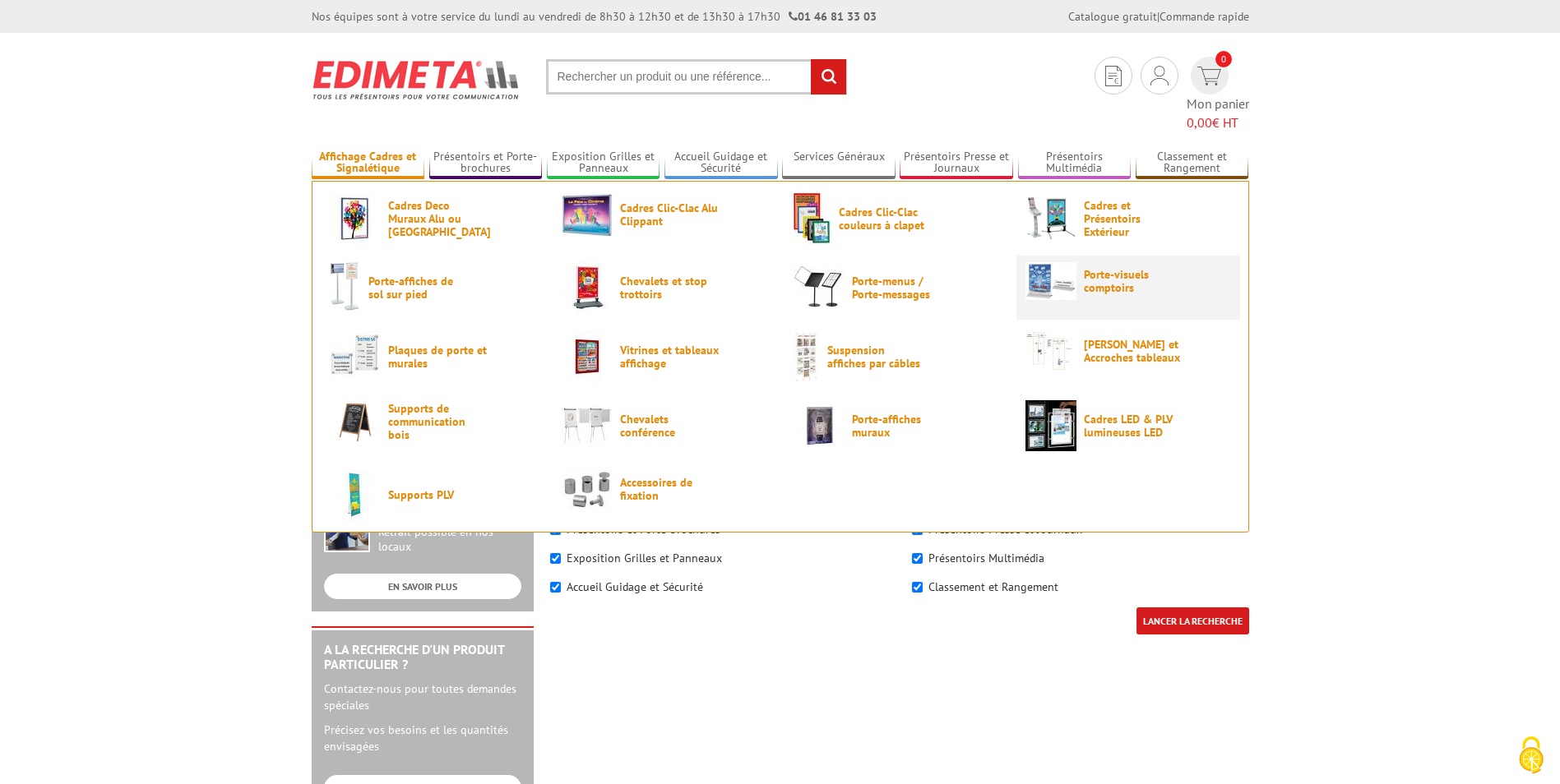
click at [1132, 268] on span "Porte-visuels comptoirs" at bounding box center [1133, 281] width 99 height 26
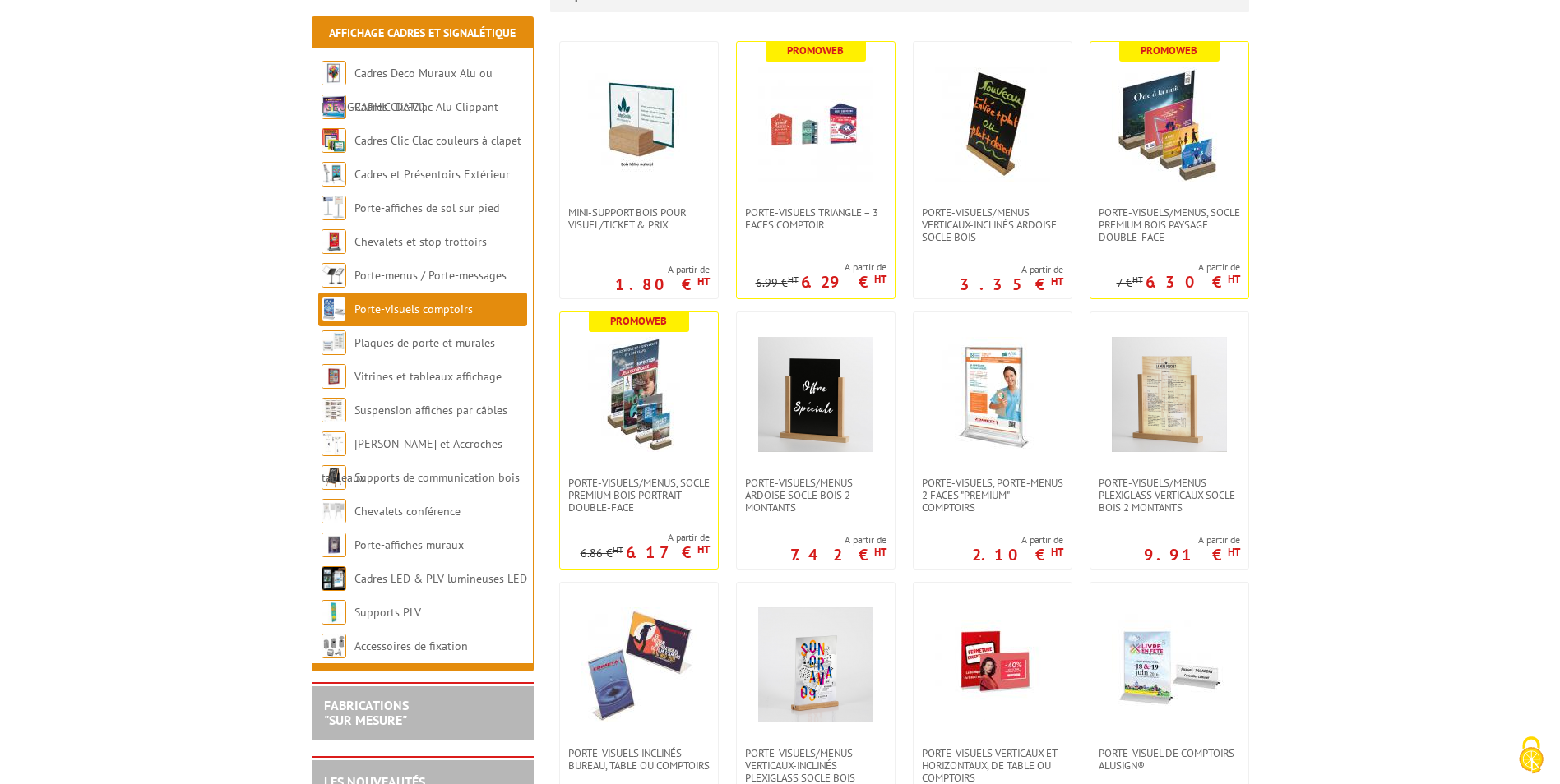
scroll to position [329, 0]
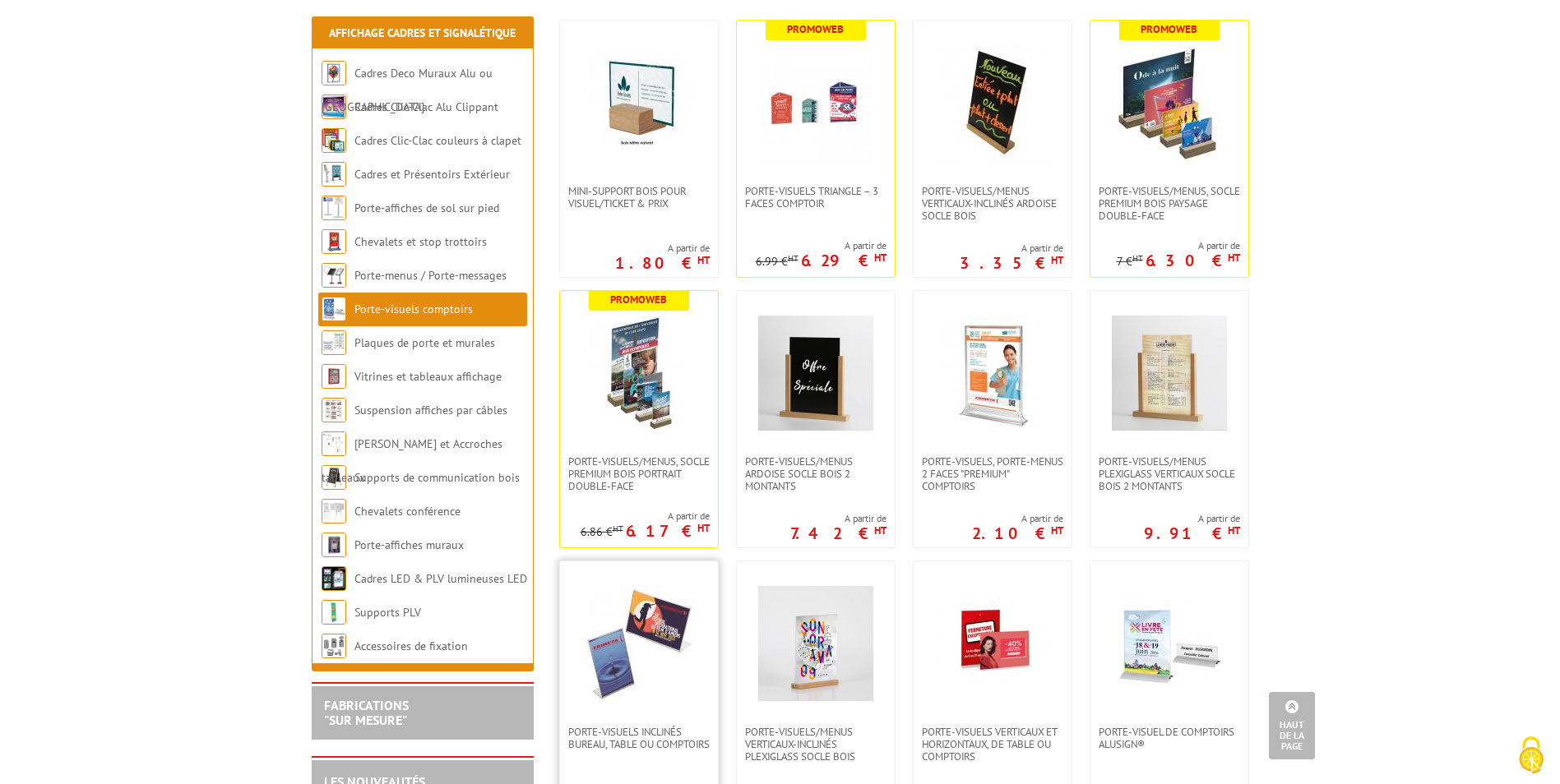
click at [634, 669] on img at bounding box center [639, 644] width 115 height 115
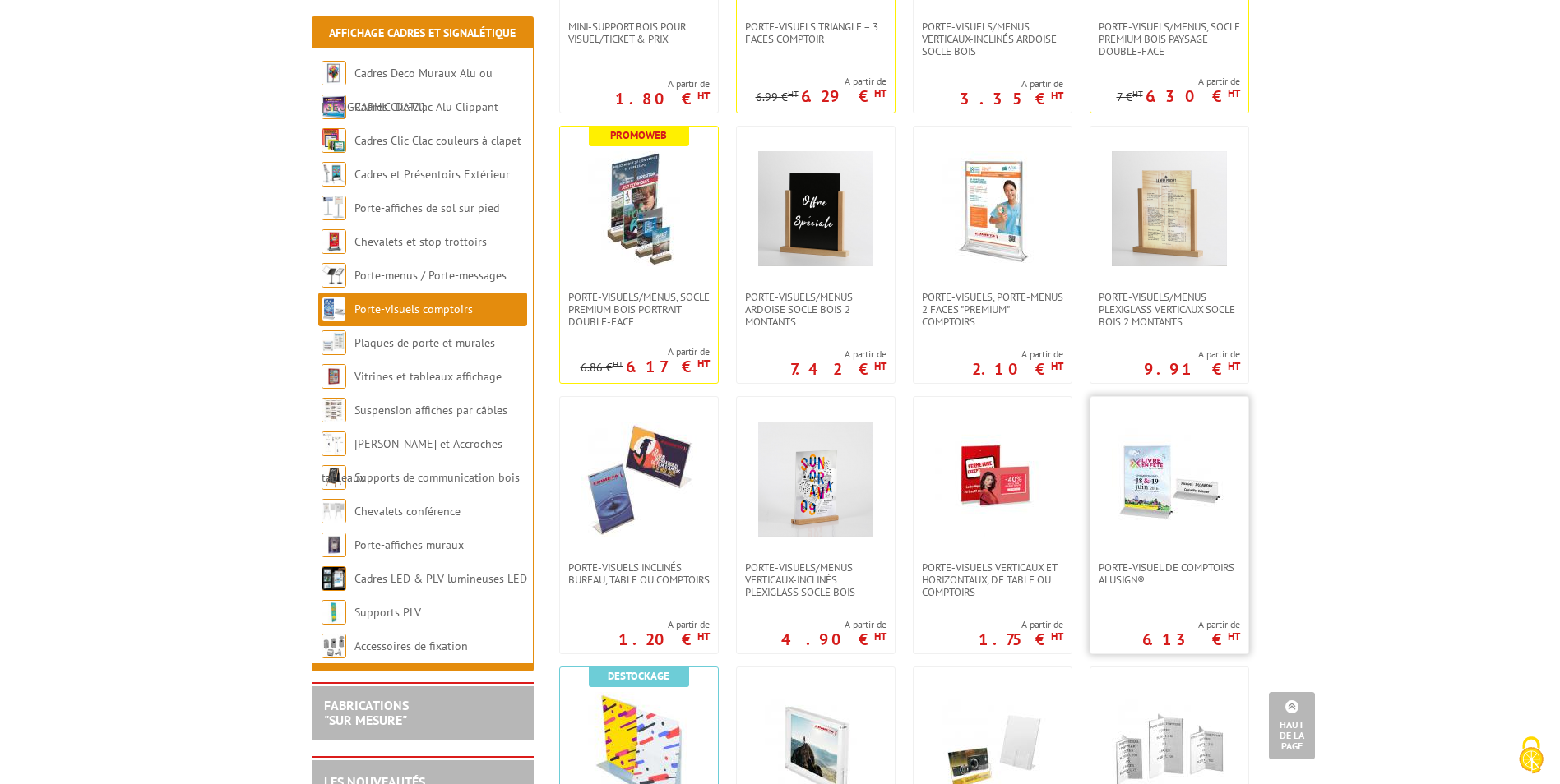
click at [1137, 461] on img at bounding box center [1170, 479] width 115 height 115
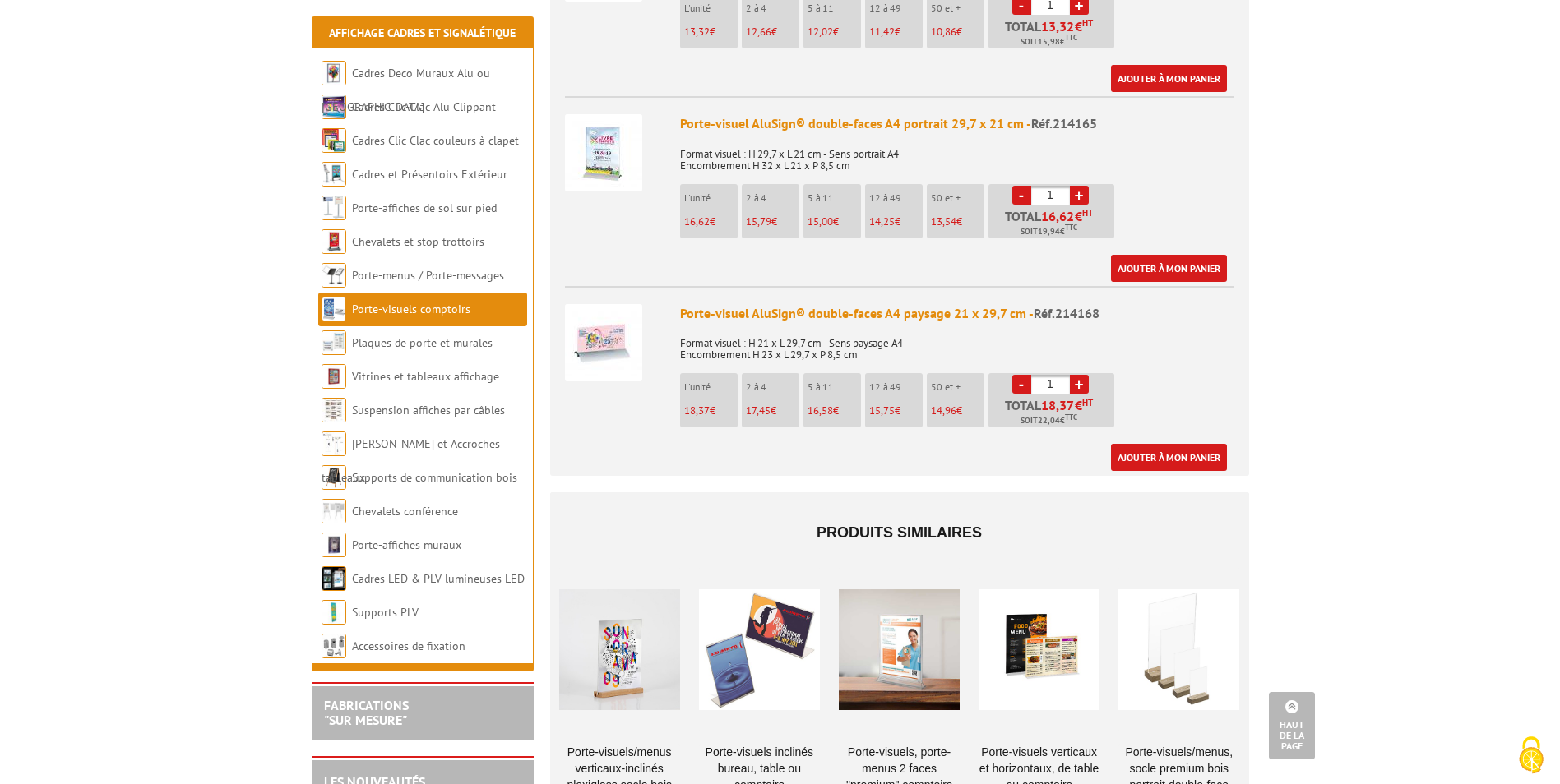
scroll to position [1890, 0]
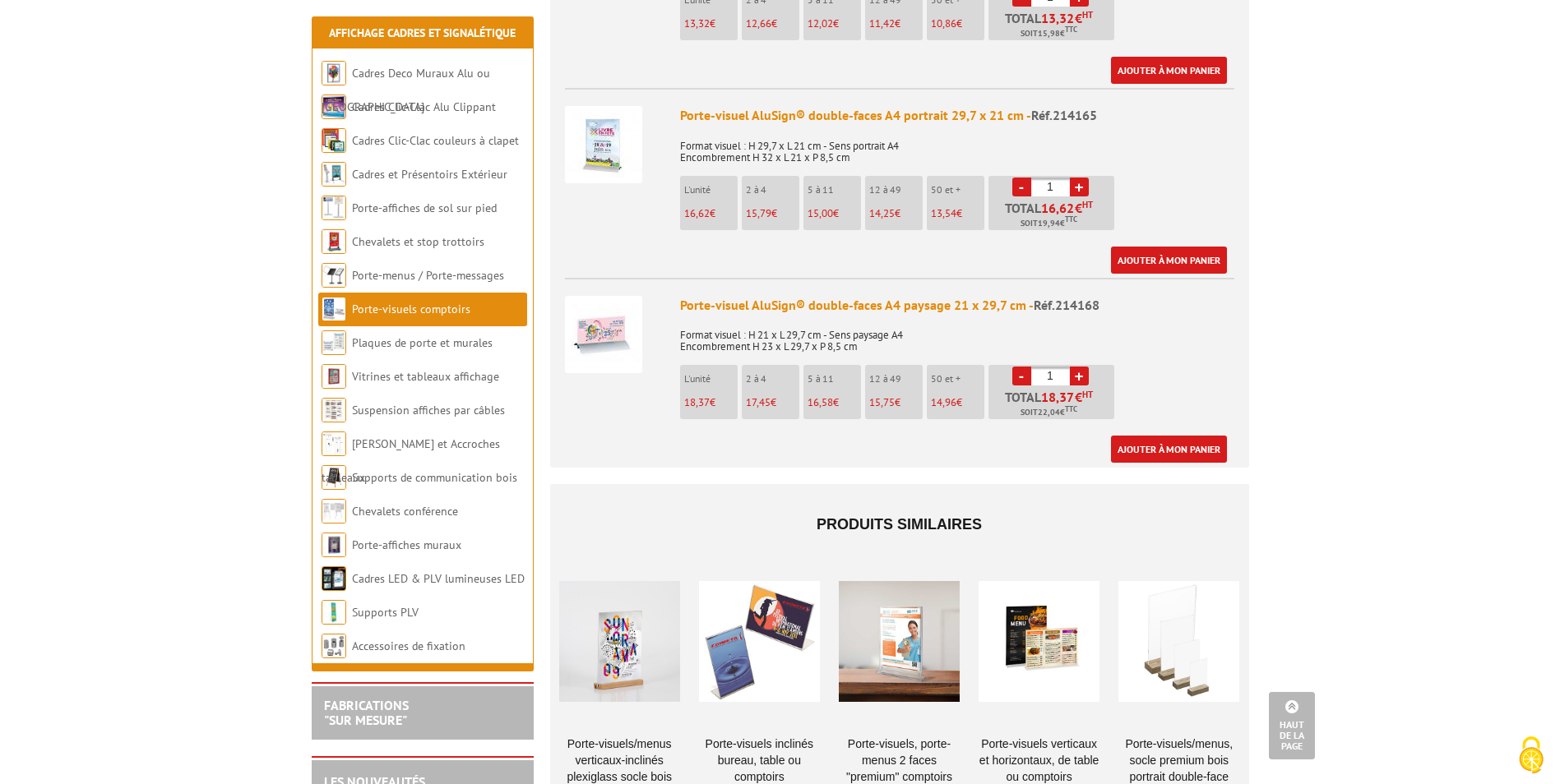
click at [1179, 625] on div at bounding box center [1179, 640] width 121 height 165
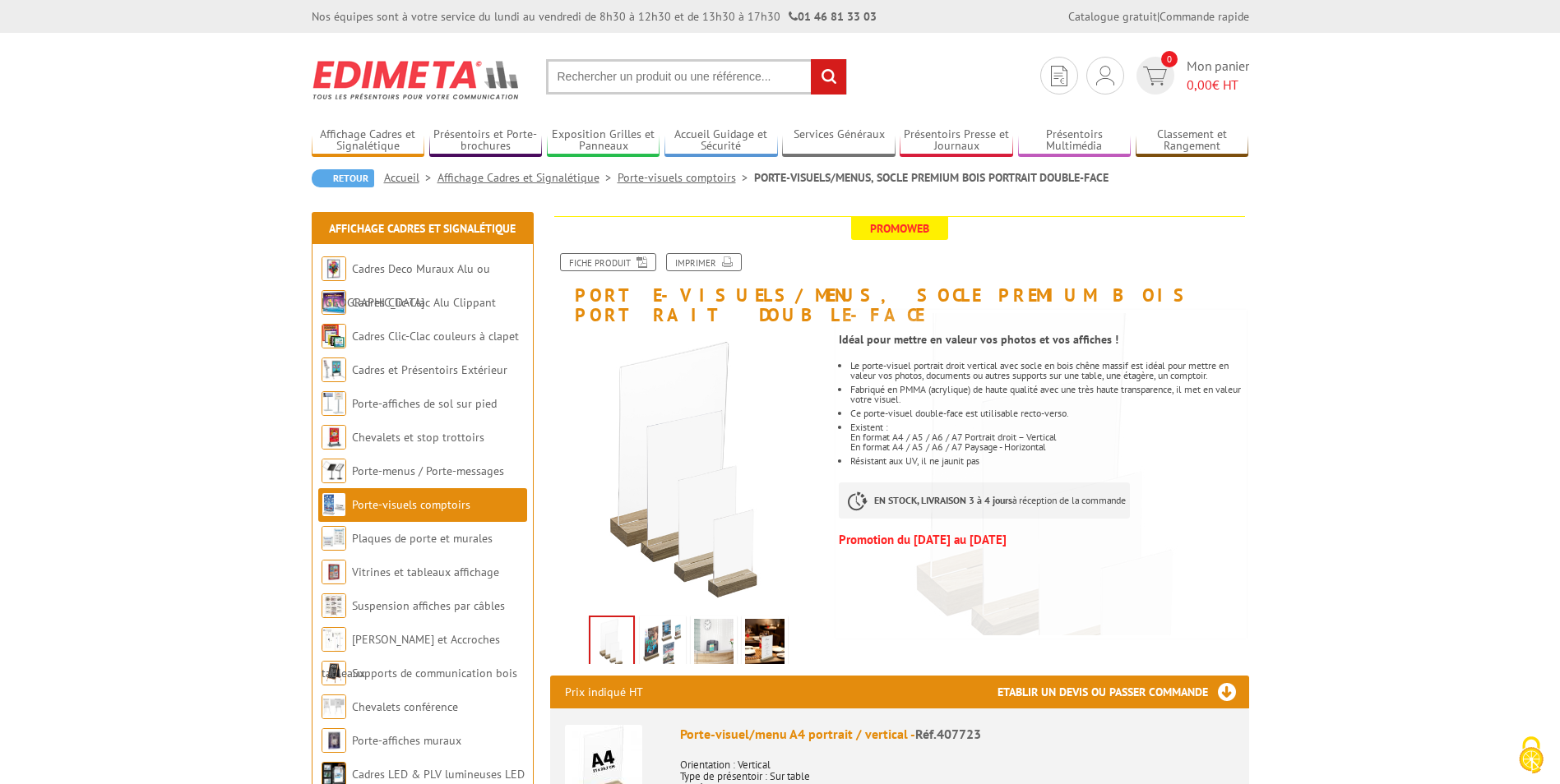
click at [400, 502] on link "Porte-visuels comptoirs" at bounding box center [411, 504] width 119 height 14
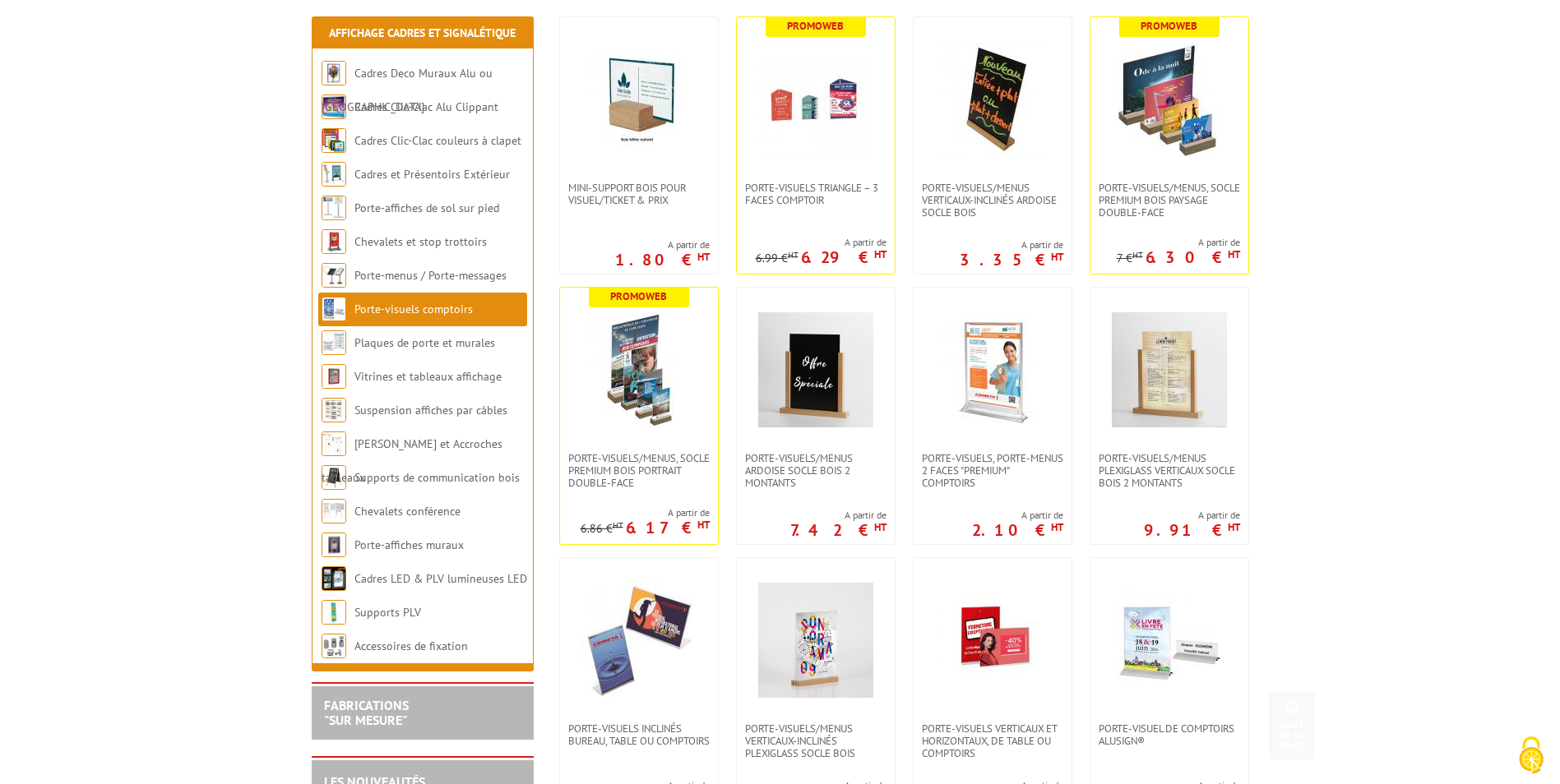
scroll to position [411, 0]
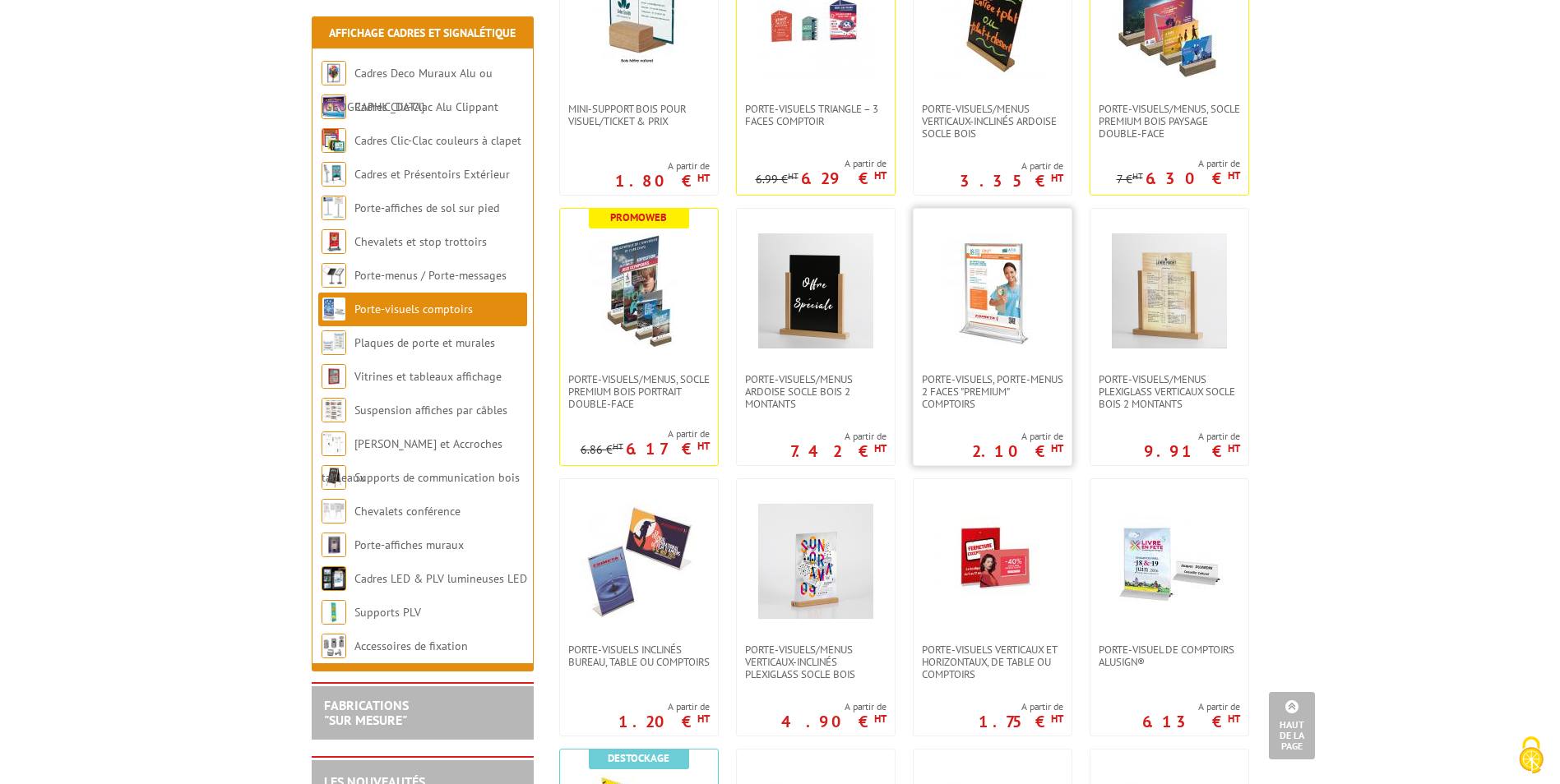
click at [1005, 302] on img at bounding box center [992, 291] width 115 height 115
click at [696, 290] on link at bounding box center [638, 290] width 157 height 165
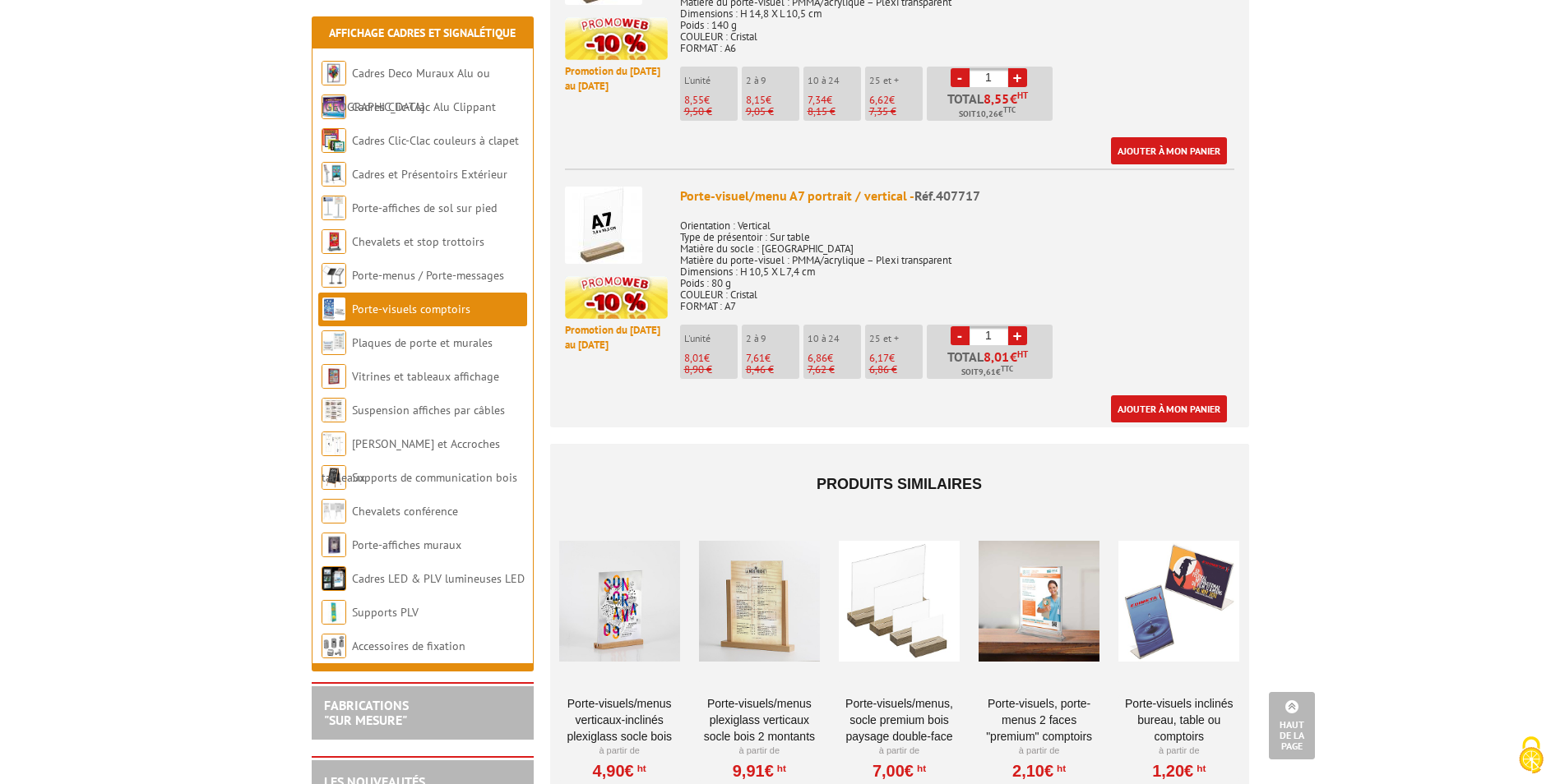
scroll to position [657, 0]
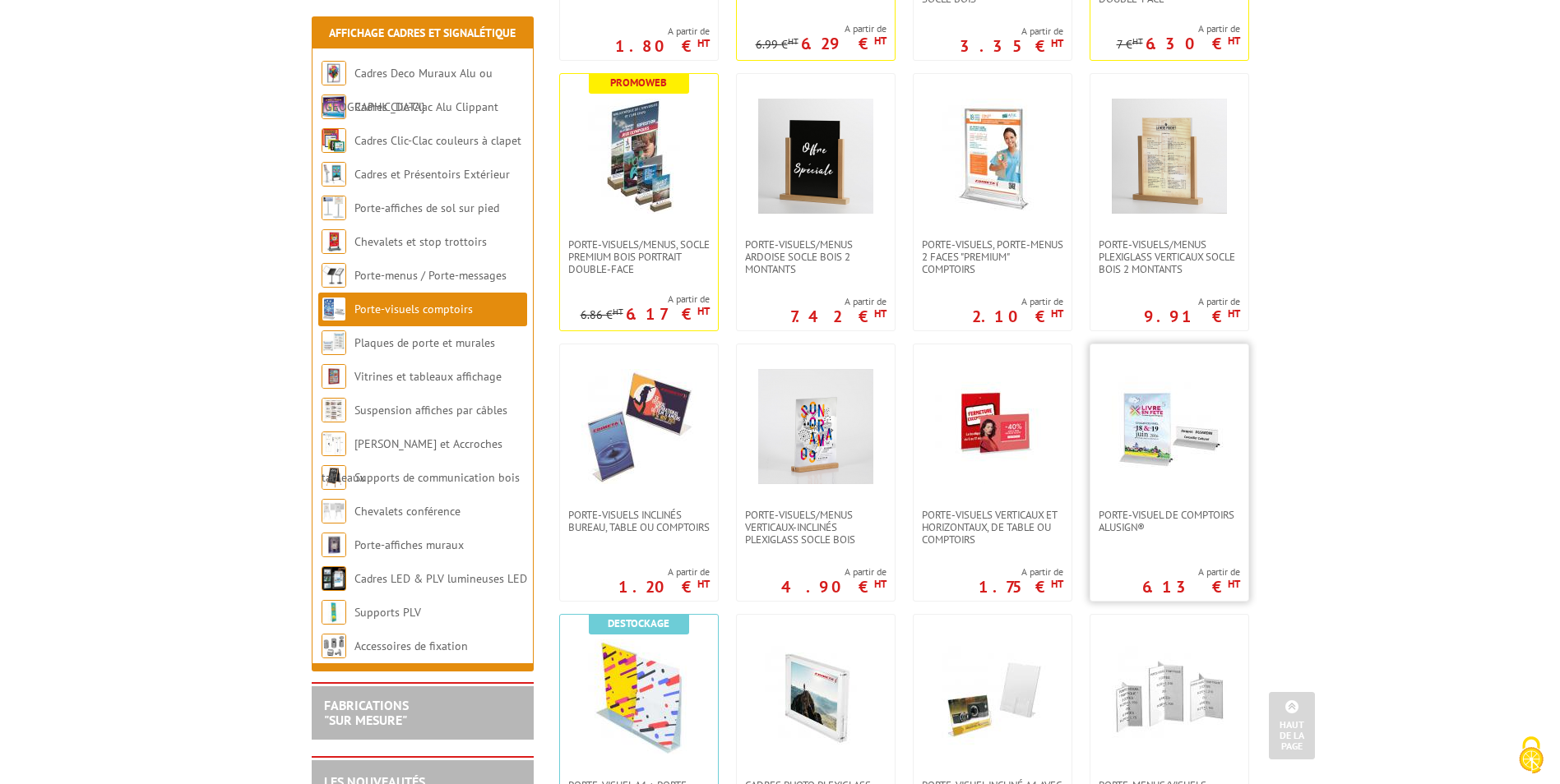
scroll to position [575, 0]
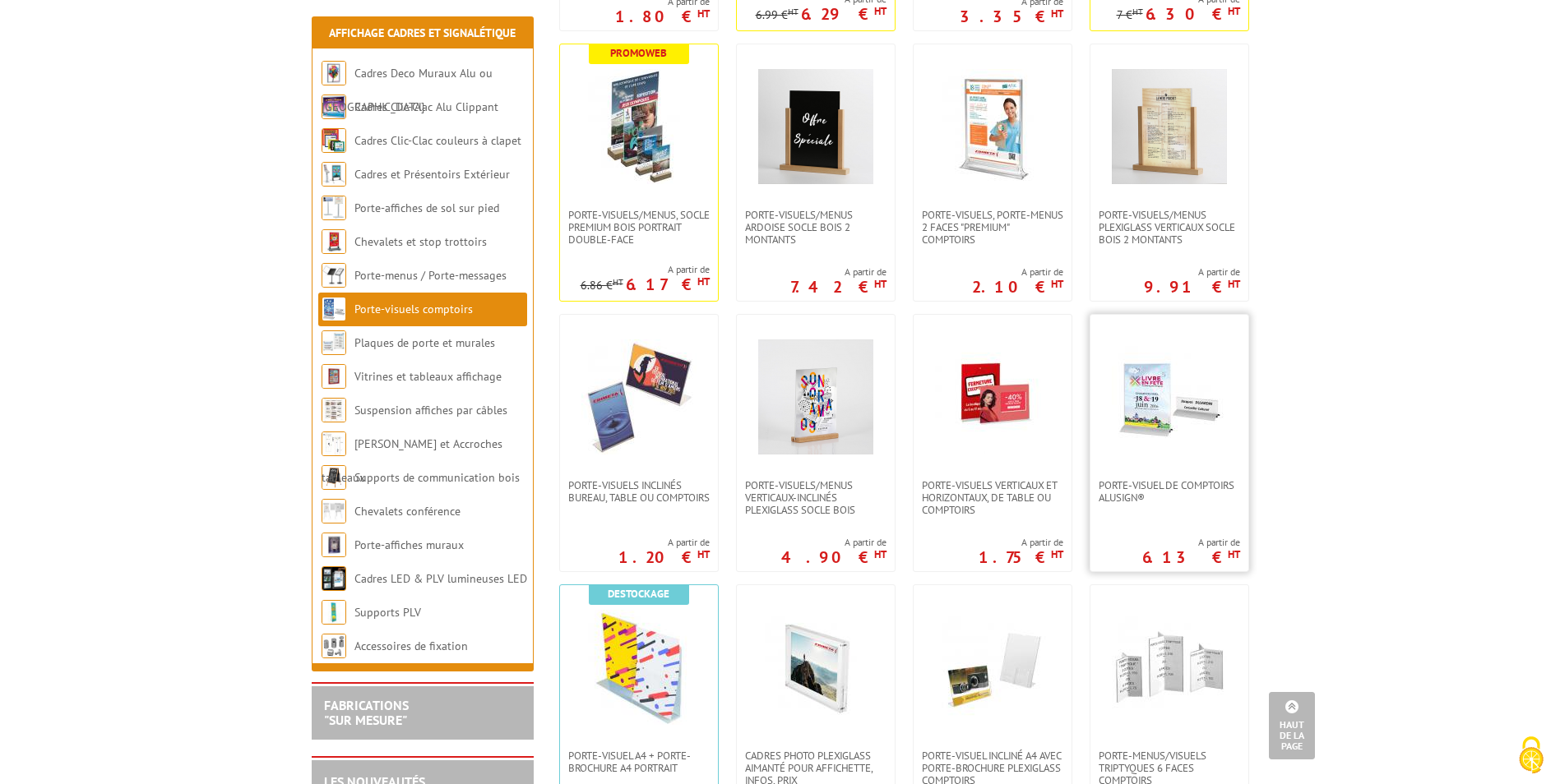
click at [1173, 394] on img at bounding box center [1170, 396] width 115 height 115
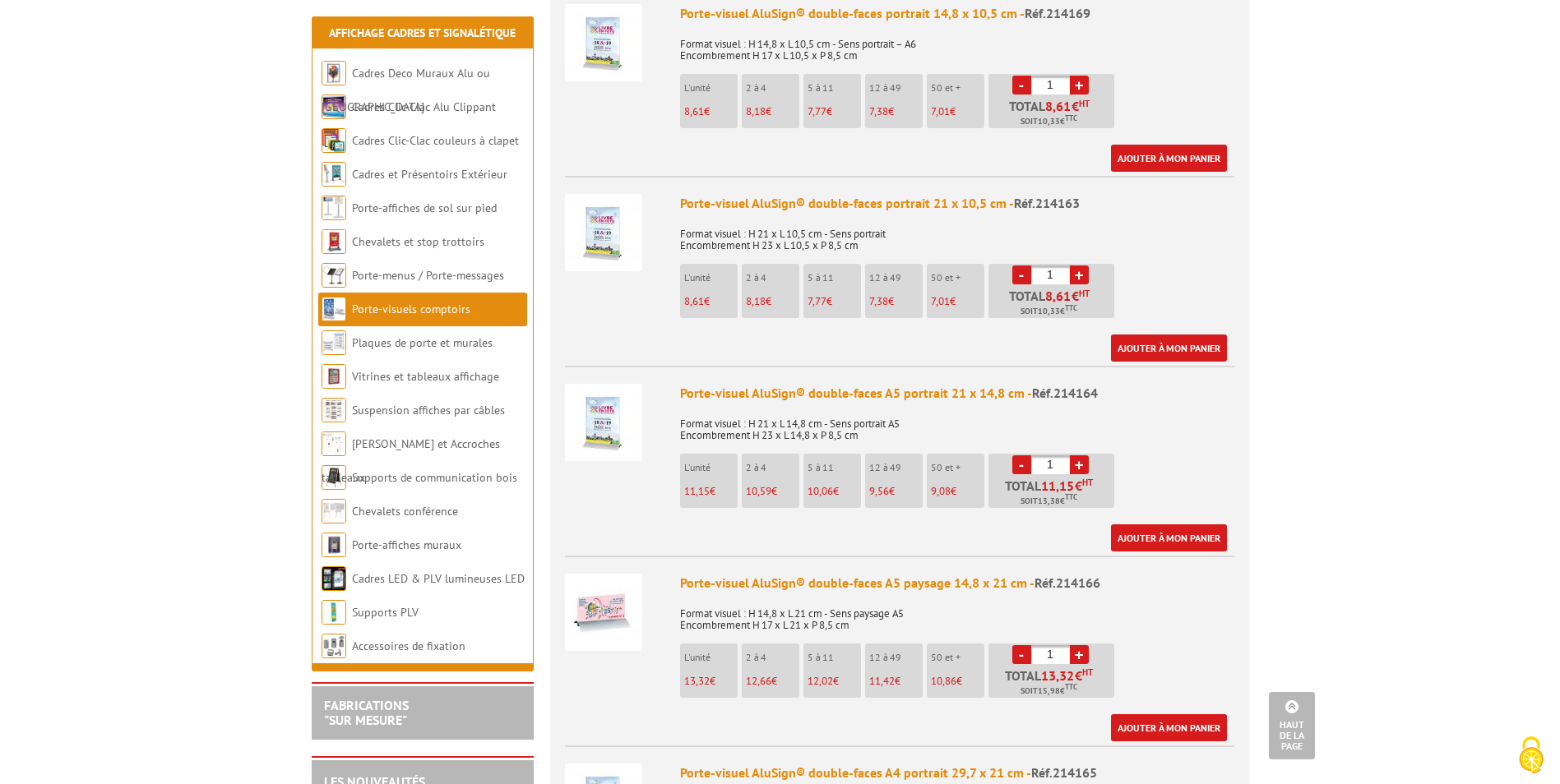
scroll to position [1150, 0]
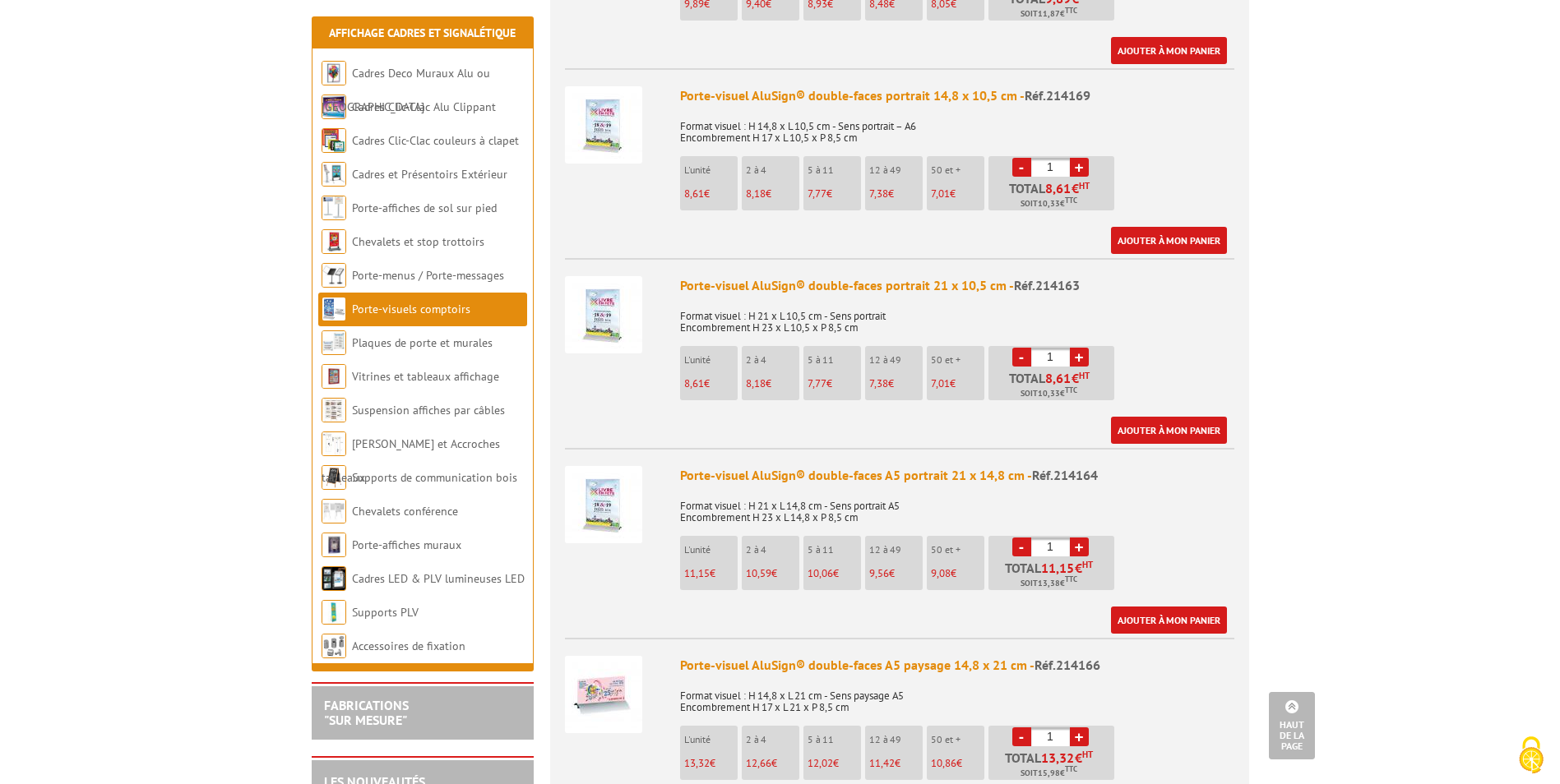
click at [1063, 358] on input "1" at bounding box center [1050, 357] width 39 height 19
type input "1000"
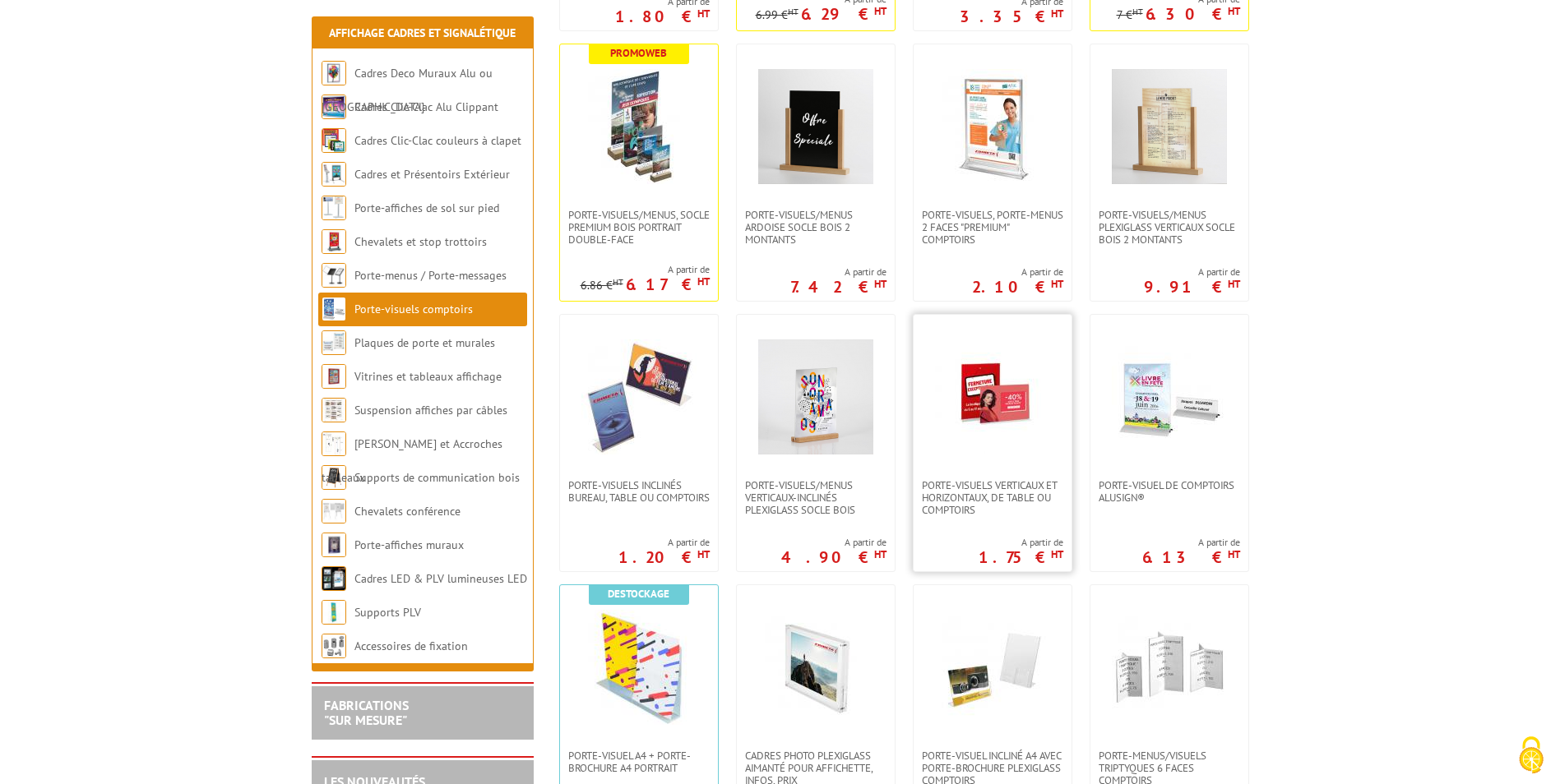
click at [1000, 427] on img at bounding box center [992, 396] width 115 height 115
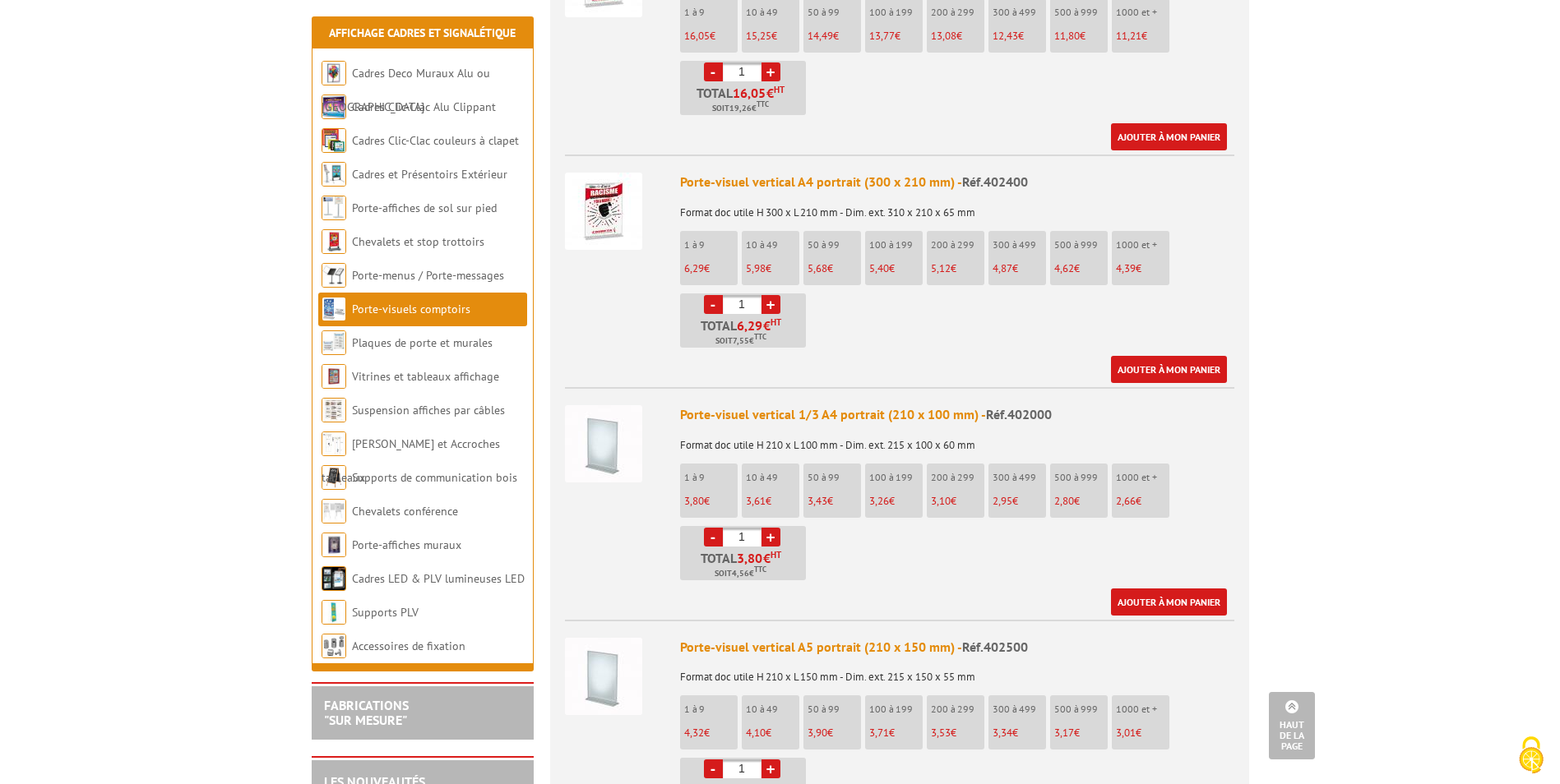
scroll to position [493, 0]
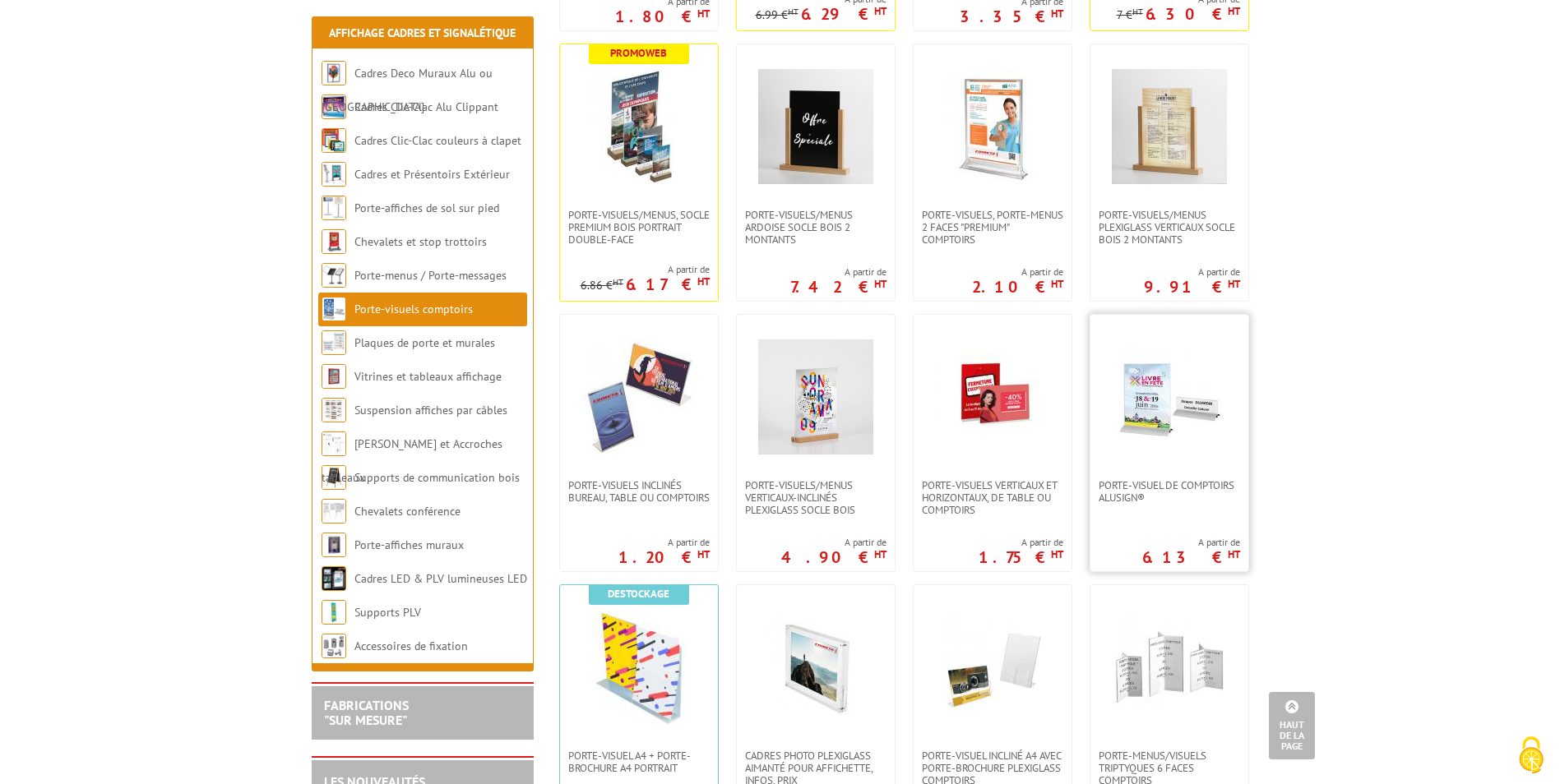
scroll to position [493, 0]
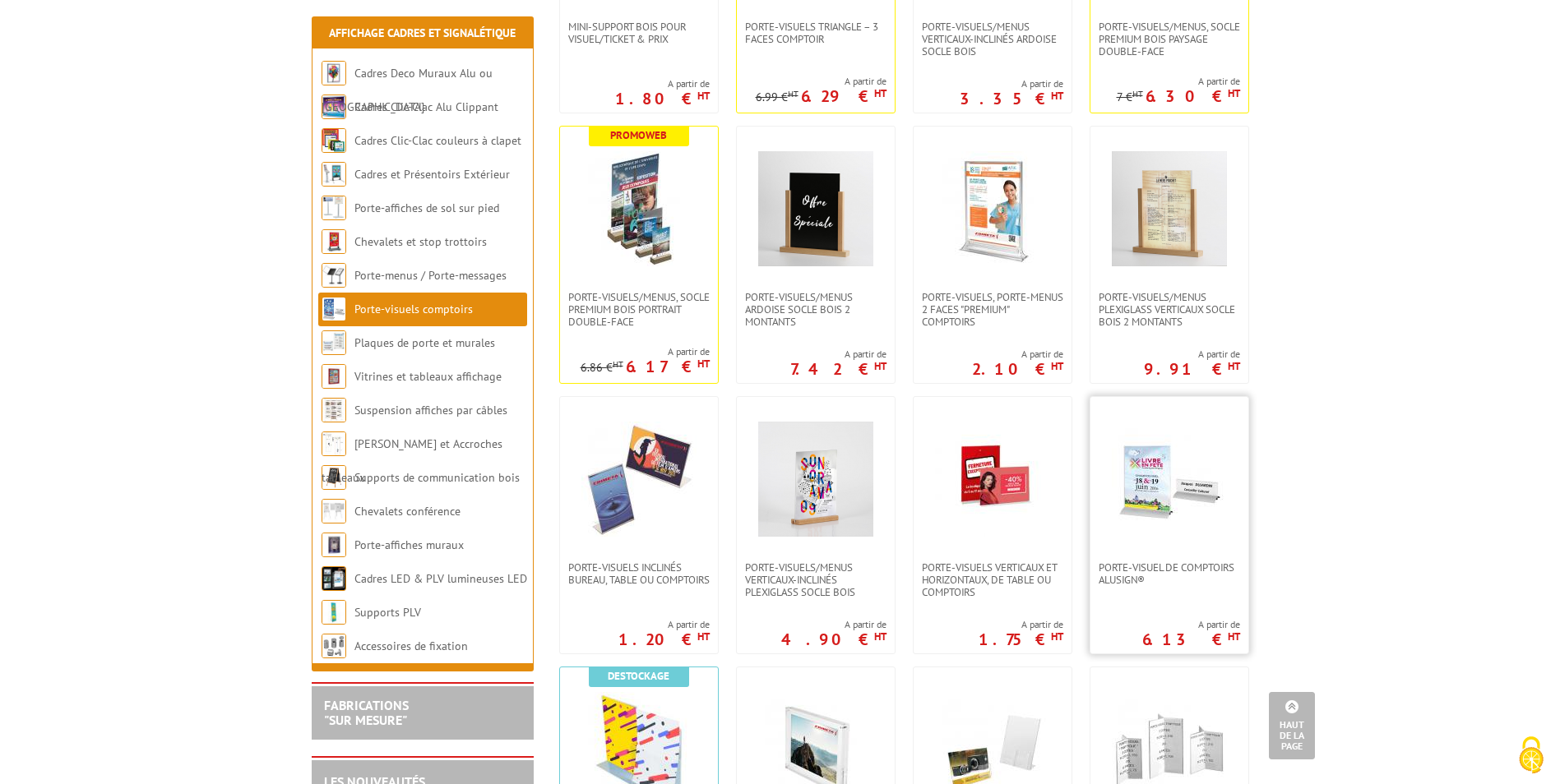
click at [1157, 463] on img at bounding box center [1170, 479] width 115 height 115
